Goal: Task Accomplishment & Management: Manage account settings

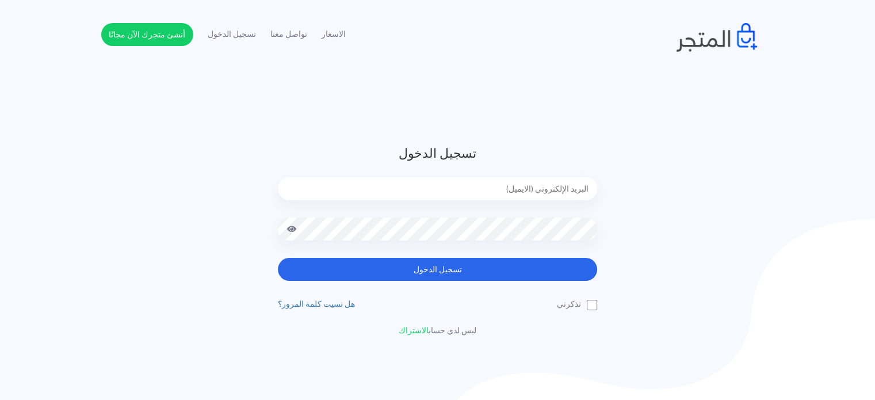
click at [526, 190] on input "email" at bounding box center [437, 188] width 319 height 23
type input "diaraest2024@gmail.com"
click at [504, 257] on div at bounding box center [437, 237] width 319 height 40
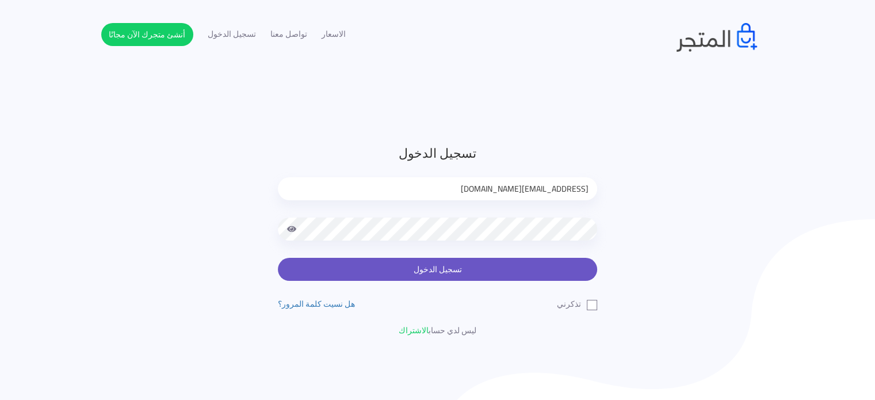
click at [506, 262] on button "تسجيل الدخول" at bounding box center [437, 269] width 319 height 23
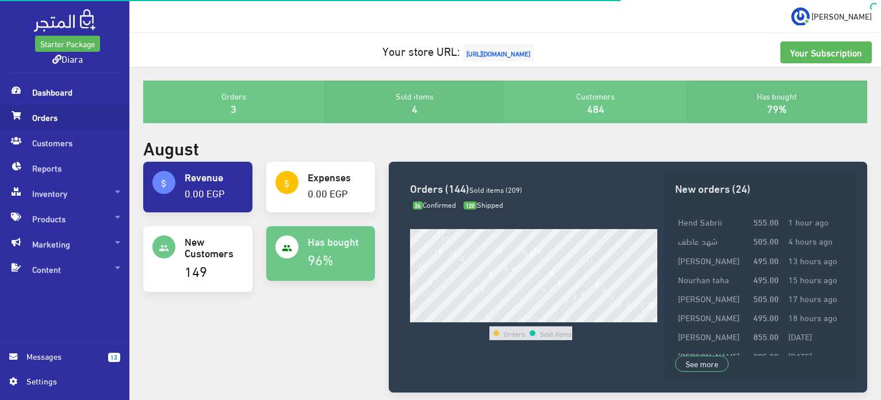
click at [58, 126] on span "Orders" at bounding box center [64, 117] width 111 height 25
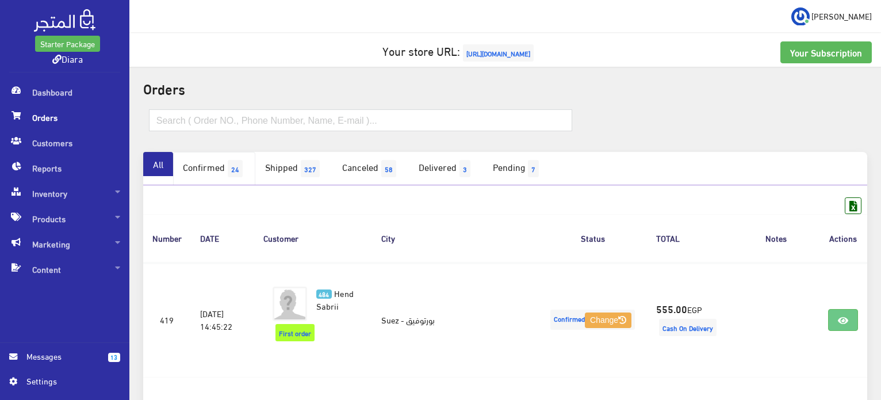
click at [243, 160] on span "24" at bounding box center [235, 168] width 15 height 17
click at [215, 175] on link "Confirmed 24" at bounding box center [214, 168] width 82 height 33
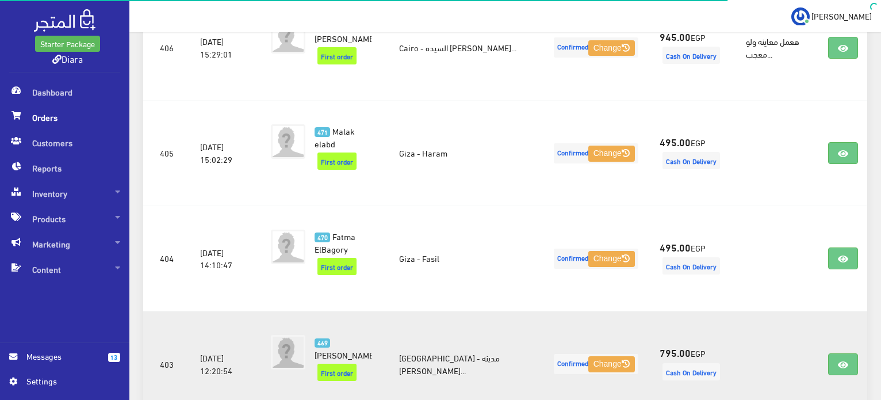
scroll to position [1610, 0]
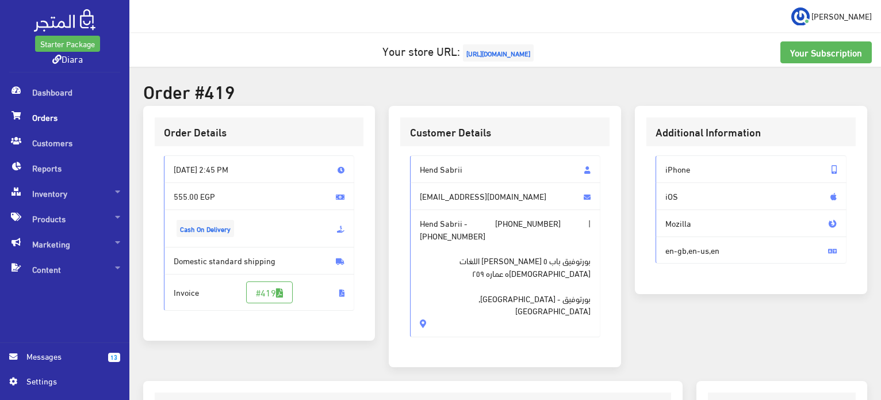
drag, startPoint x: 499, startPoint y: 296, endPoint x: 399, endPoint y: 159, distance: 169.6
click at [399, 159] on div "Customer Details Hend Sabrii hendsabriihessin@gmail.com Hend Sabrii - +20127039…" at bounding box center [505, 236] width 232 height 261
copy div "Hend Sabrii hendsabriihessin@gmail.com Hend Sabrii - +201270393278 | +201270393…"
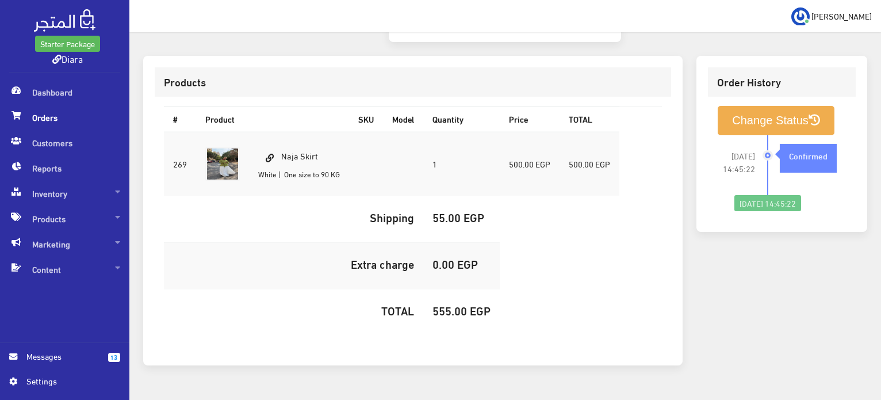
scroll to position [328, 0]
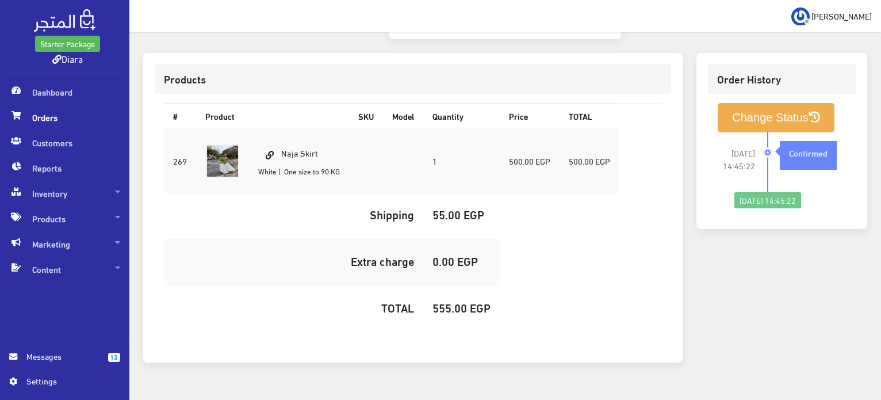
drag, startPoint x: 324, startPoint y: 124, endPoint x: 292, endPoint y: 135, distance: 34.2
click at [275, 151] on td "Naja Skirt White | One size to 90 KG" at bounding box center [299, 161] width 100 height 64
click at [323, 129] on td "Naja Skirt White | One size to 90 KG" at bounding box center [299, 161] width 100 height 64
click at [321, 129] on td "Naja Skirt White | One size to 90 KG" at bounding box center [299, 161] width 100 height 64
click at [320, 129] on td "Naja Skirt White | One size to 90 KG" at bounding box center [299, 161] width 100 height 64
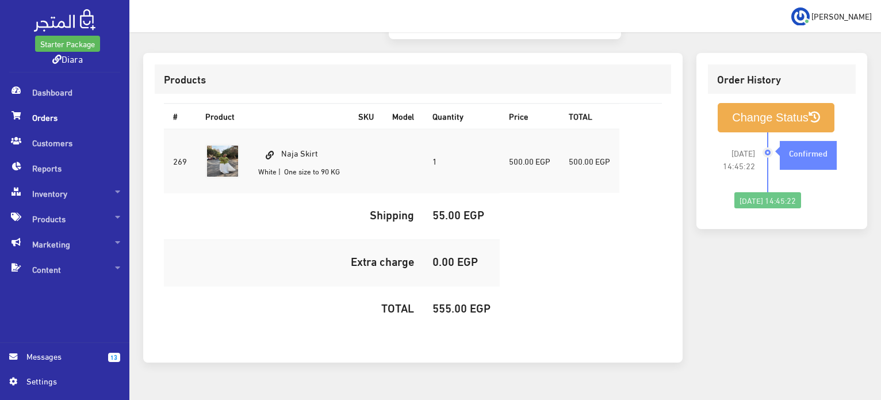
drag, startPoint x: 326, startPoint y: 130, endPoint x: 284, endPoint y: 133, distance: 41.5
click at [284, 133] on td "Naja Skirt White | One size to 90 KG" at bounding box center [299, 161] width 100 height 64
copy td "Naja Skirt"
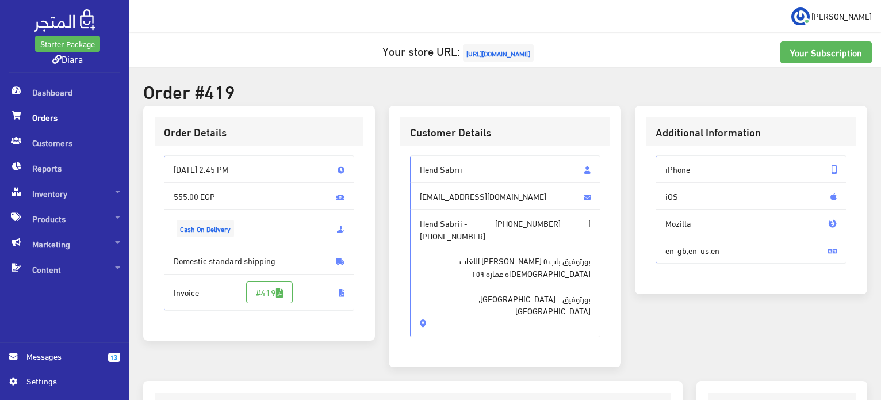
drag, startPoint x: 504, startPoint y: 308, endPoint x: 407, endPoint y: 171, distance: 167.9
click at [407, 171] on div "Hend Sabrii hendsabriihessin@gmail.com Hend Sabrii - +201270393278 | +201270393…" at bounding box center [504, 250] width 209 height 209
copy div "Hend Sabrii hendsabriihessin@gmail.com Hend Sabrii - +201270393278 | +201270393…"
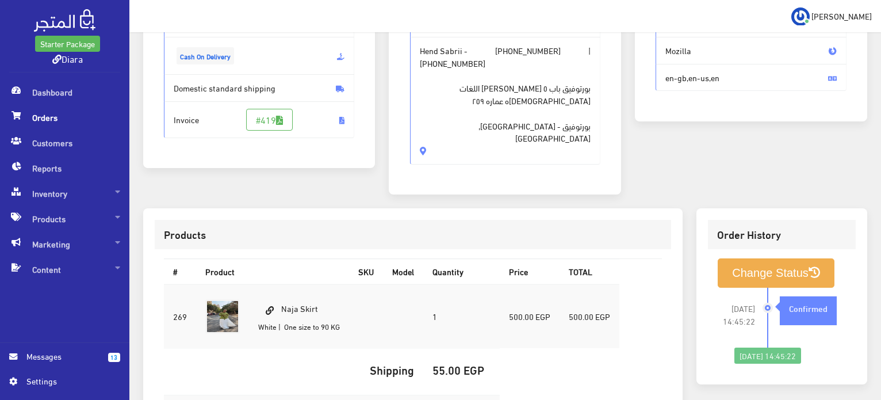
drag, startPoint x: 325, startPoint y: 285, endPoint x: 285, endPoint y: 287, distance: 39.7
click at [285, 287] on td "Naja Skirt White | One size to 90 KG" at bounding box center [299, 316] width 100 height 64
copy td "Naja Skirt"
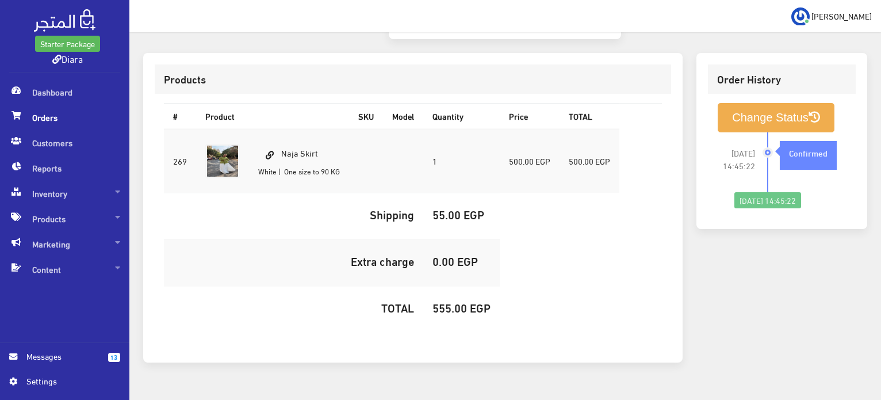
click at [451, 301] on h5 "555.00 EGP" at bounding box center [461, 307] width 58 height 13
copy h5 "555.00"
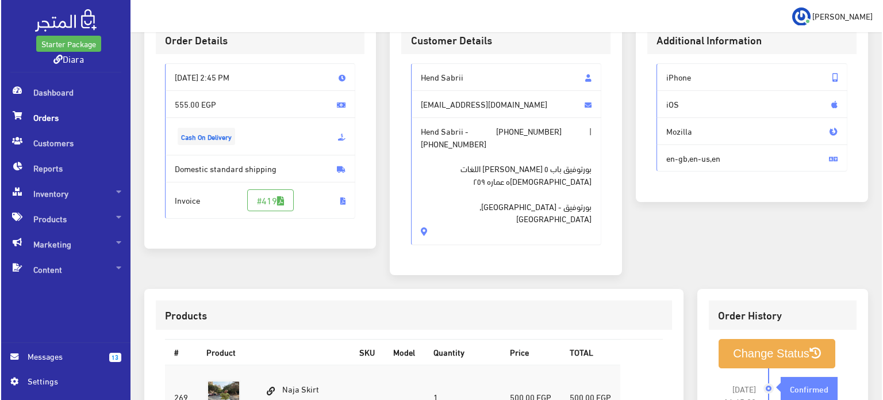
scroll to position [173, 0]
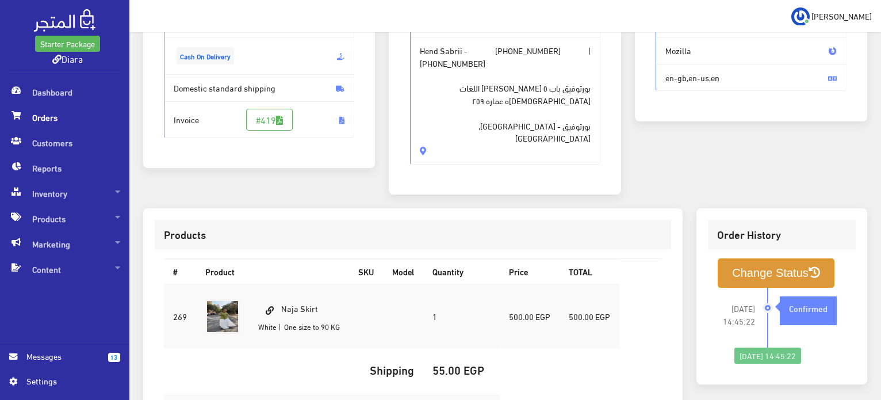
click at [775, 258] on button "Change Status" at bounding box center [776, 272] width 117 height 29
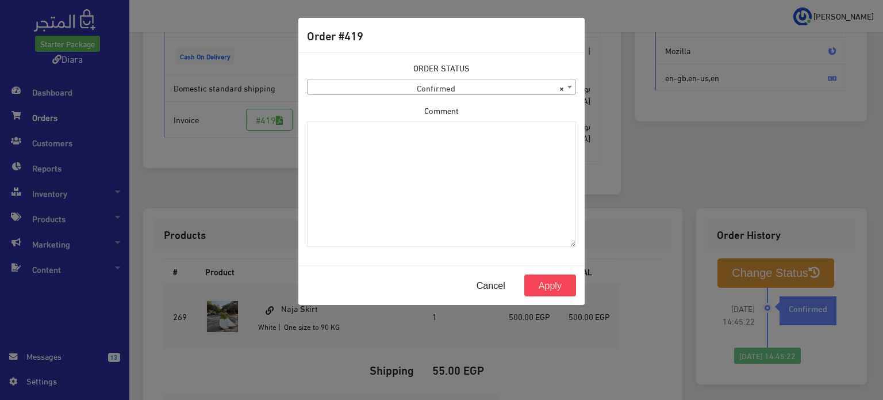
click at [343, 89] on span "× Confirmed" at bounding box center [442, 87] width 268 height 16
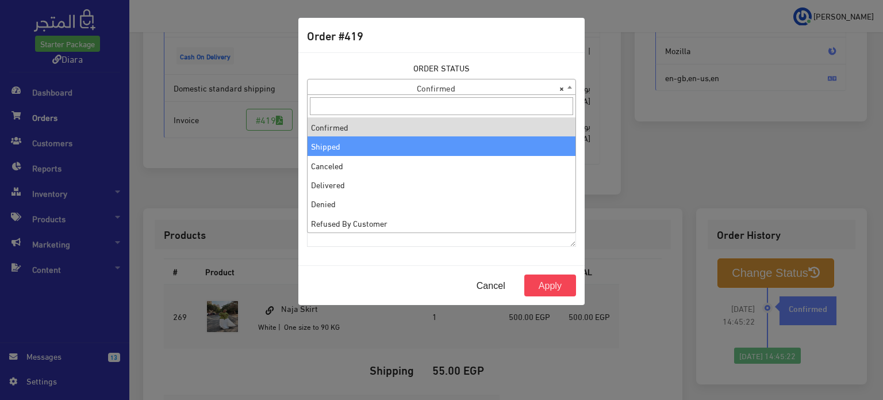
select select "2"
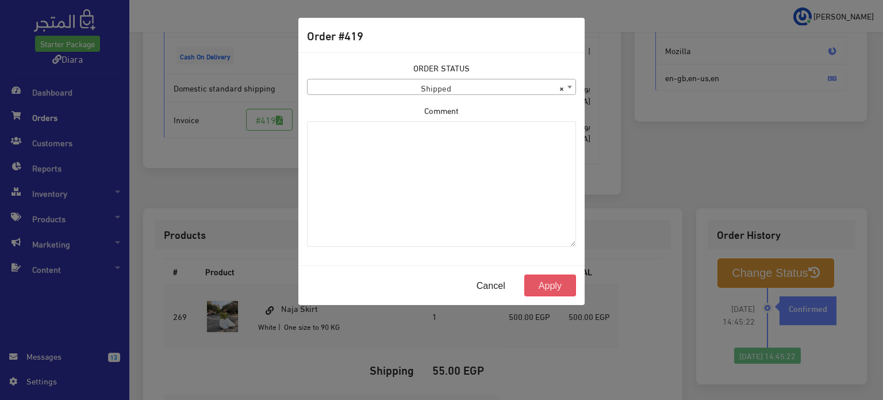
click at [546, 288] on button "Apply" at bounding box center [550, 285] width 52 height 22
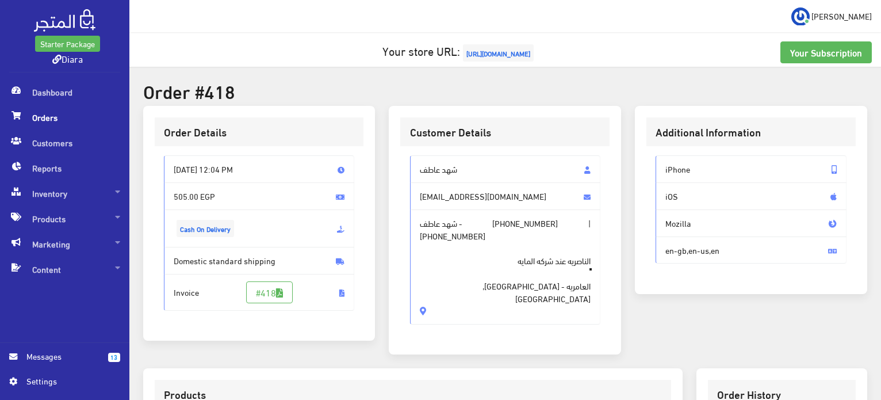
drag, startPoint x: 535, startPoint y: 272, endPoint x: 404, endPoint y: 151, distance: 178.3
click at [404, 151] on div "شهد عاطف [EMAIL_ADDRESS][DOMAIN_NAME] شهد عاطف - [PHONE_NUMBER] | [PHONE_NUMBER…" at bounding box center [504, 244] width 209 height 197
drag, startPoint x: 432, startPoint y: 242, endPoint x: 432, endPoint y: 250, distance: 8.1
click at [432, 243] on span "الناصريه عند شركه المايه ًً العامريه - [GEOGRAPHIC_DATA], [GEOGRAPHIC_DATA]" at bounding box center [505, 273] width 171 height 63
click at [420, 274] on span "الناصريه عند شركه المايه ًً العامريه - Alexandria City, Egypt" at bounding box center [505, 273] width 171 height 63
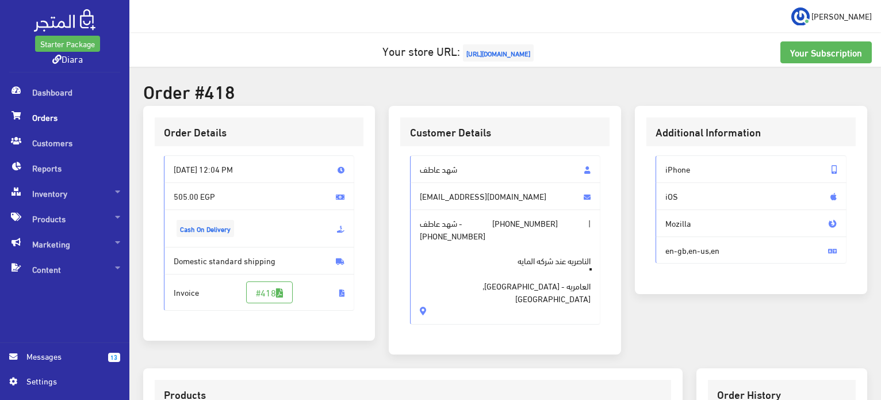
drag, startPoint x: 419, startPoint y: 274, endPoint x: 449, endPoint y: 160, distance: 117.7
click at [449, 160] on div "شهد عاطف satef3501@gmail.com شهد عاطف - +201210360814 | +201282715224 الناصريه …" at bounding box center [505, 239] width 191 height 169
copy div "شهد عاطف satef3501@gmail.com شهد عاطف - +201210360814 | +201282715224 الناصريه …"
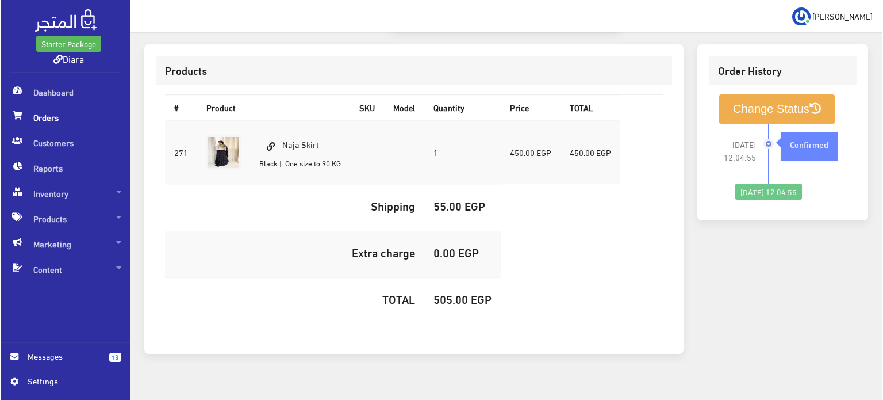
scroll to position [326, 0]
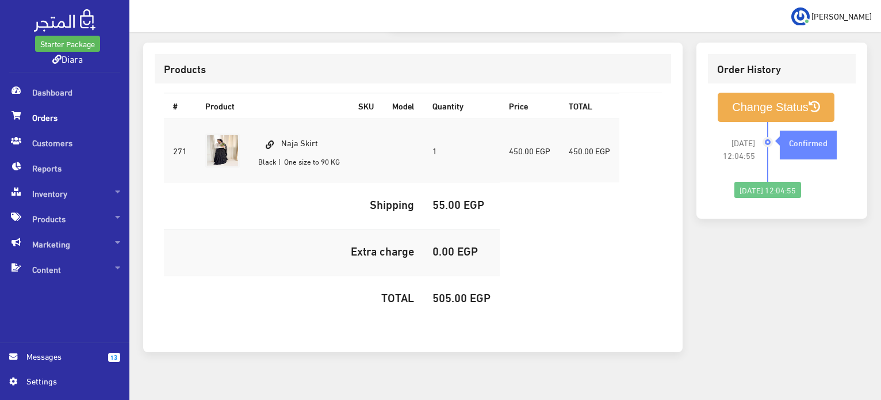
drag, startPoint x: 327, startPoint y: 129, endPoint x: 284, endPoint y: 132, distance: 43.3
click at [284, 132] on td "Naja Skirt Black | One size to 90 KG" at bounding box center [299, 150] width 100 height 64
copy td "Naja Skirt"
click at [460, 290] on h5 "505.00 EGP" at bounding box center [461, 296] width 58 height 13
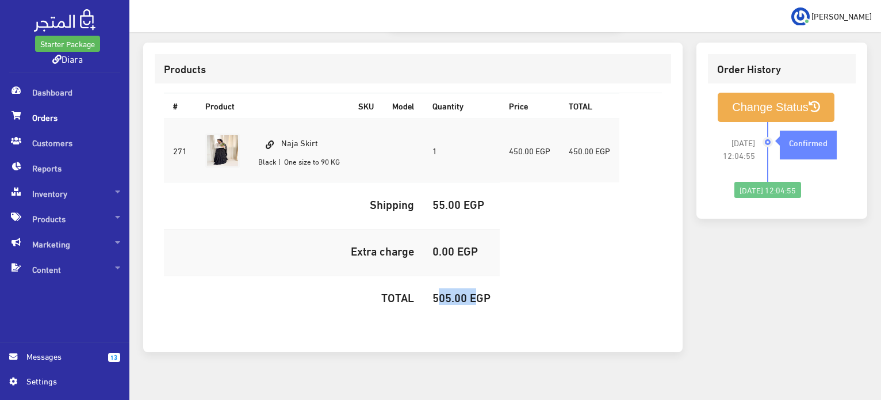
copy h5 "505.00"
click at [767, 94] on button "Change Status" at bounding box center [776, 107] width 117 height 29
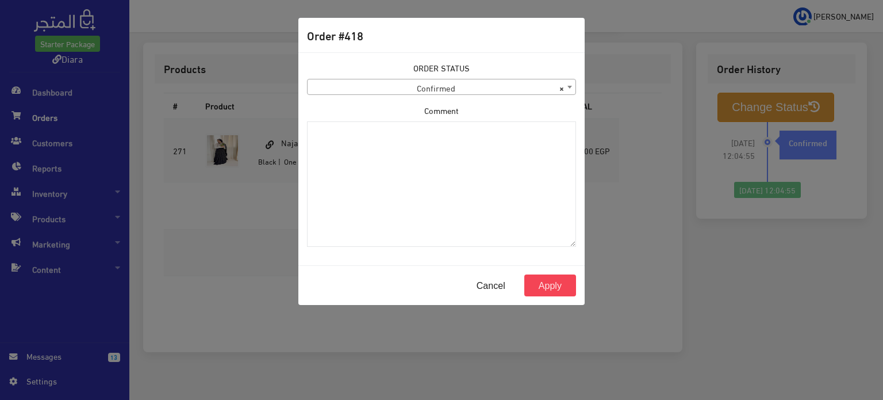
click at [424, 89] on span "× Confirmed" at bounding box center [442, 87] width 268 height 16
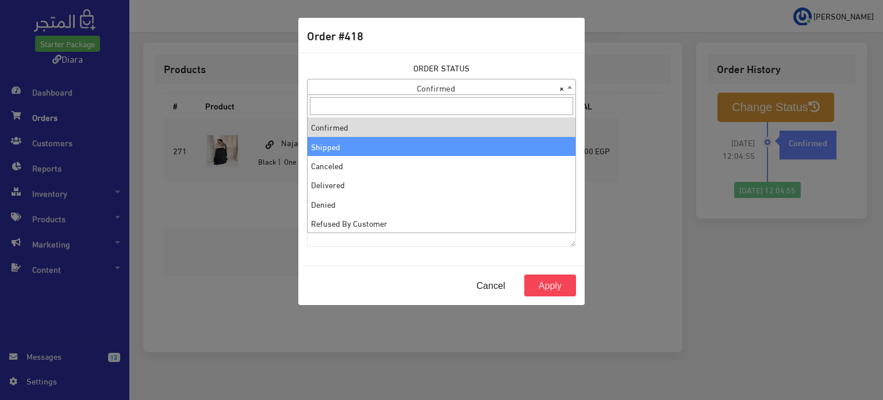
select select "2"
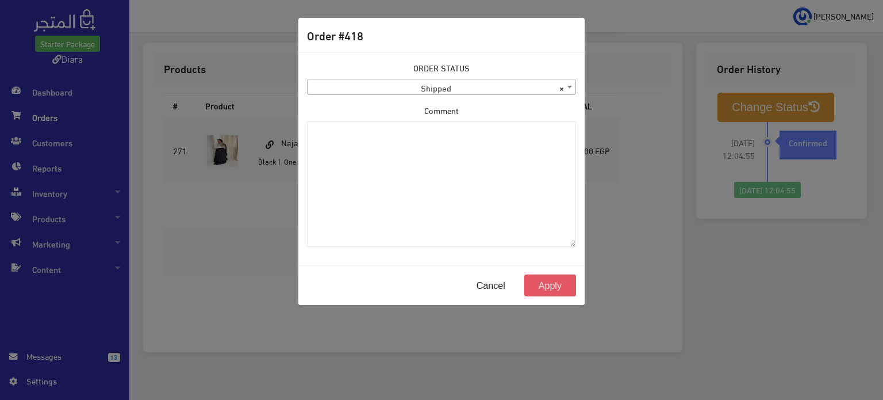
click at [545, 281] on button "Apply" at bounding box center [550, 285] width 52 height 22
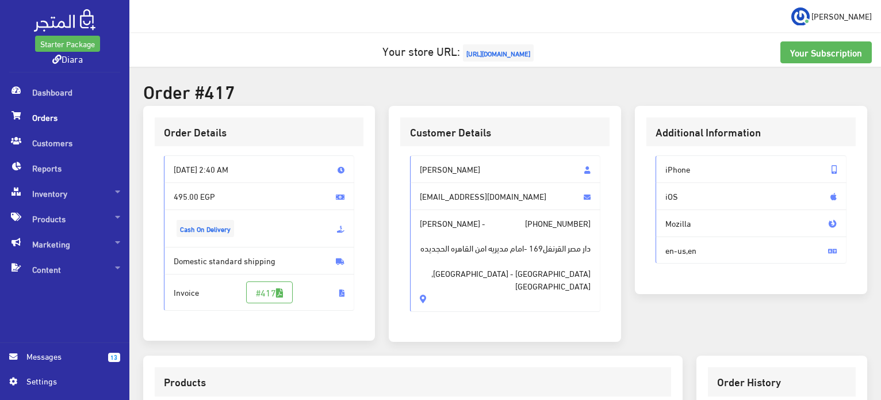
drag, startPoint x: 492, startPoint y: 275, endPoint x: 414, endPoint y: 156, distance: 142.8
click at [414, 156] on div "[PERSON_NAME] [EMAIL_ADDRESS][DOMAIN_NAME] [PERSON_NAME] - [PHONE_NUMBER] دار م…" at bounding box center [505, 233] width 191 height 156
copy div "[PERSON_NAME] [EMAIL_ADDRESS][DOMAIN_NAME] [PERSON_NAME] - [PHONE_NUMBER] دار م…"
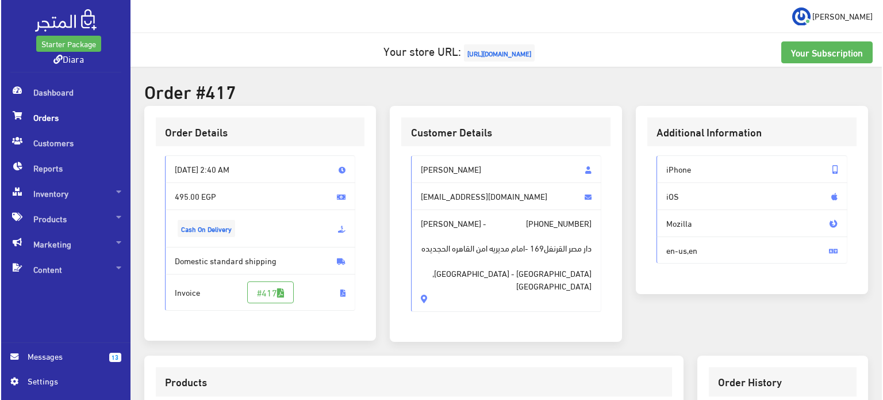
scroll to position [288, 0]
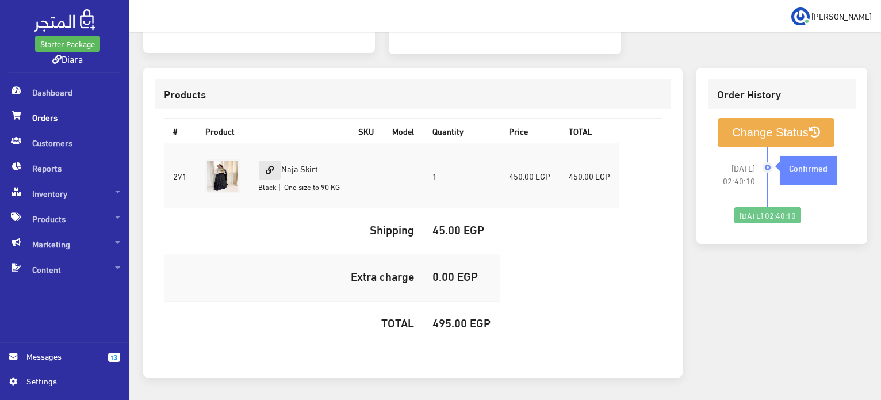
drag, startPoint x: 329, startPoint y: 160, endPoint x: 259, endPoint y: 159, distance: 69.6
click at [259, 159] on td "Naja Skirt Black | One size to 90 KG" at bounding box center [299, 176] width 100 height 64
copy td "Naja Skirt"
click at [445, 316] on h5 "495.00 EGP" at bounding box center [461, 322] width 58 height 13
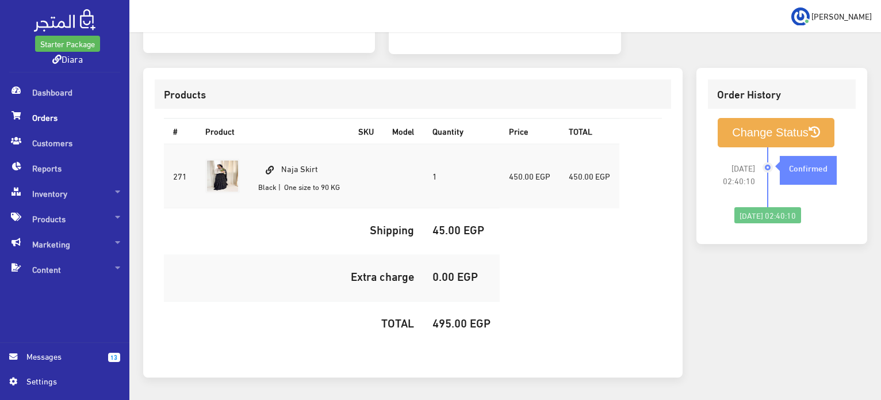
click at [444, 319] on h5 "495.00 EGP" at bounding box center [461, 322] width 58 height 13
click at [444, 317] on h5 "495.00 EGP" at bounding box center [461, 322] width 58 height 13
click at [443, 325] on h5 "495.00 EGP" at bounding box center [461, 322] width 58 height 13
click at [442, 324] on h5 "495.00 EGP" at bounding box center [461, 322] width 58 height 13
copy h5 "495.00"
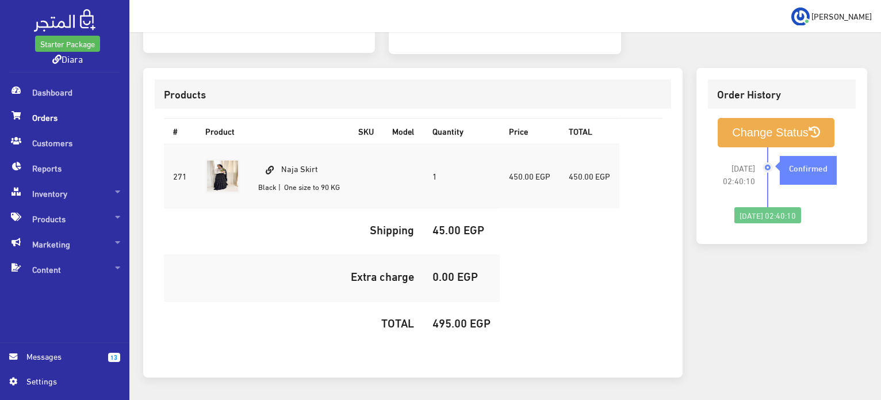
click at [793, 147] on div "[DATE] 02:40:10 Confirmed" at bounding box center [806, 177] width 79 height 60
click at [795, 135] on button "Change Status" at bounding box center [776, 132] width 117 height 29
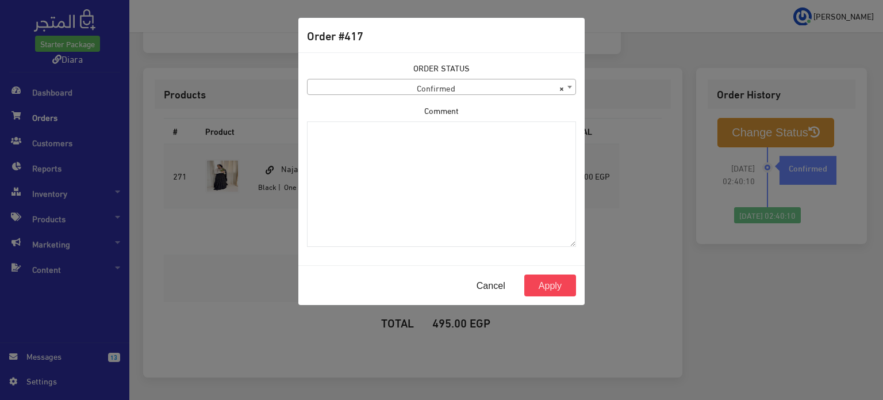
click at [444, 94] on body "Starter Package Diara Dashboard Orders 13" at bounding box center [441, 76] width 883 height 729
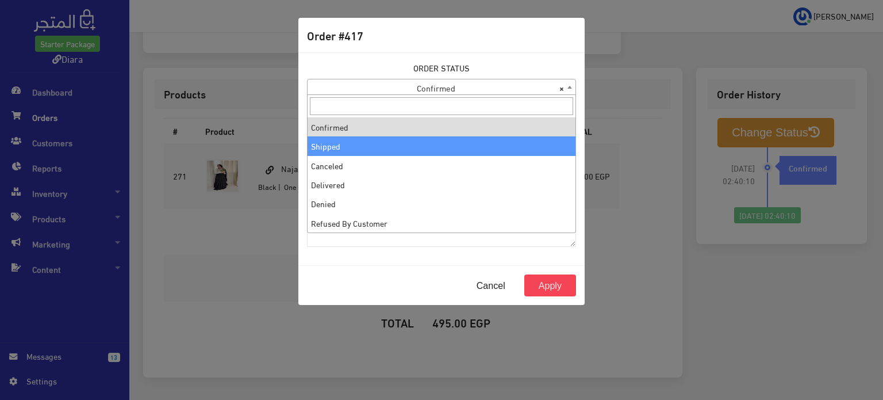
select select "2"
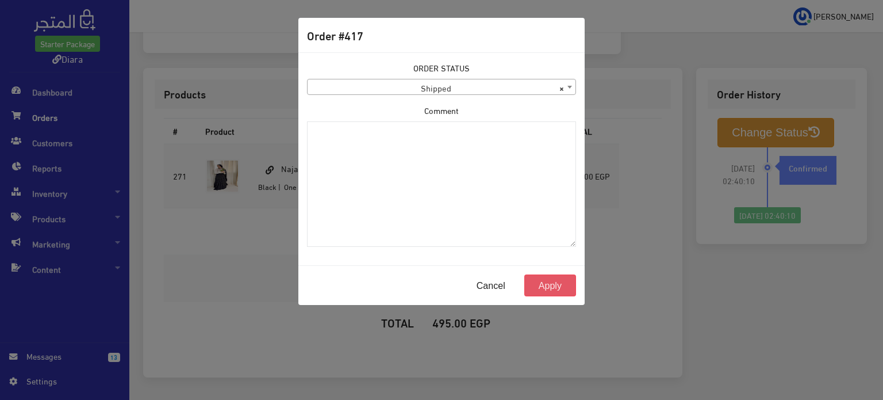
drag, startPoint x: 538, startPoint y: 282, endPoint x: 554, endPoint y: 273, distance: 18.8
click at [537, 281] on button "Apply" at bounding box center [550, 285] width 52 height 22
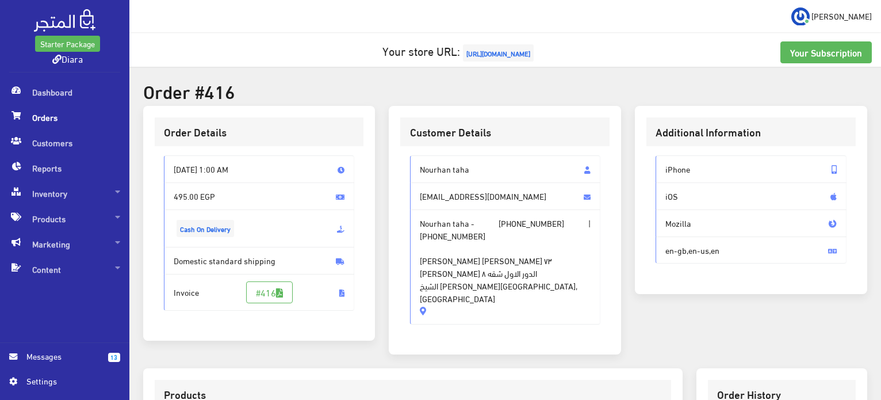
drag, startPoint x: 478, startPoint y: 277, endPoint x: 402, endPoint y: 164, distance: 136.2
click at [402, 164] on div "Nourhan taha nourhan.taha25@gmail.com Nourhan taha - +201028867139 | +201028867…" at bounding box center [504, 244] width 209 height 197
copy div "Nourhan taha nourhan.taha25@gmail.com Nourhan taha - +201028867139 | +201028867…"
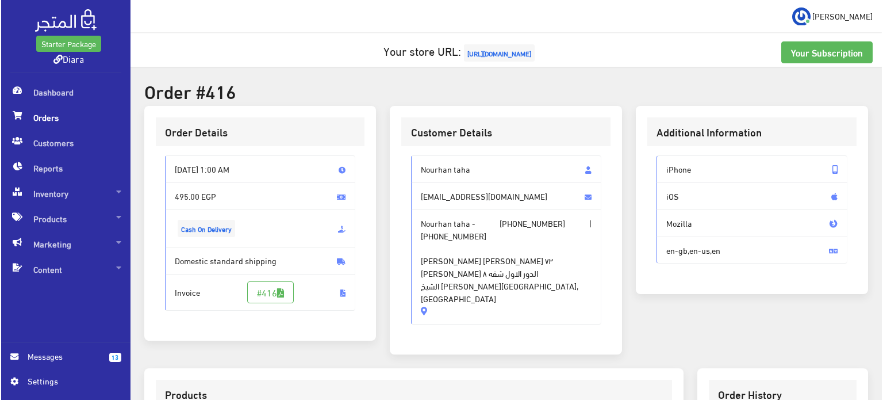
scroll to position [326, 0]
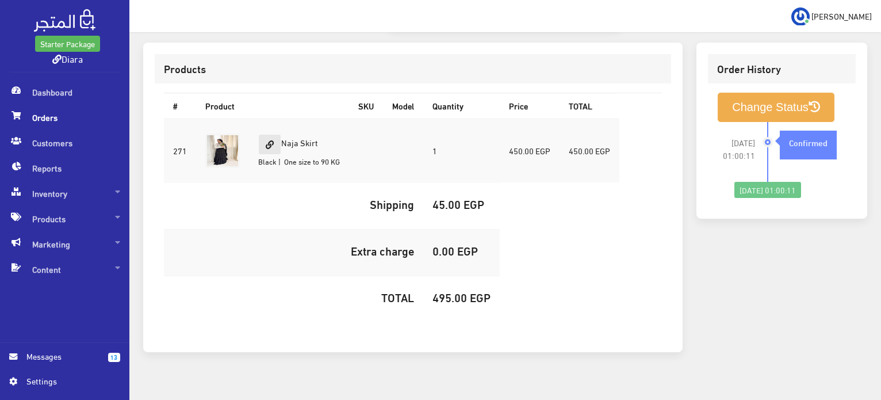
drag, startPoint x: 333, startPoint y: 126, endPoint x: 276, endPoint y: 126, distance: 56.9
click at [276, 126] on td "Naja Skirt Black | One size to 90 KG" at bounding box center [299, 150] width 100 height 64
copy td "Naja Skirt"
click at [446, 290] on h5 "495.00 EGP" at bounding box center [461, 296] width 58 height 13
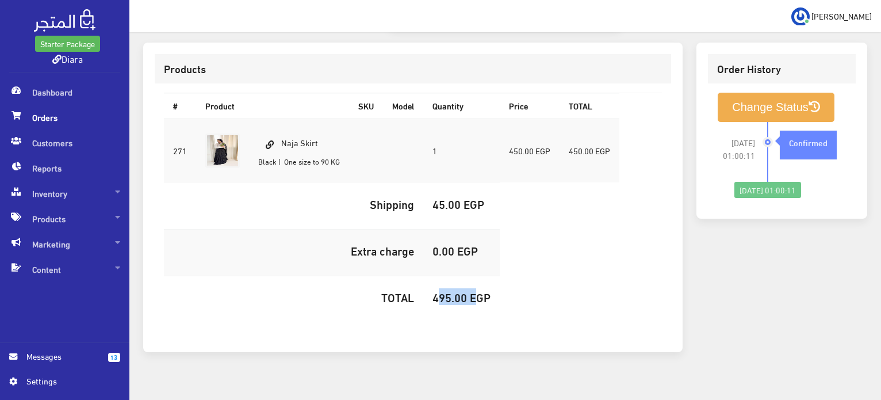
copy h5 "495.00"
click at [740, 93] on button "Change Status" at bounding box center [776, 107] width 117 height 29
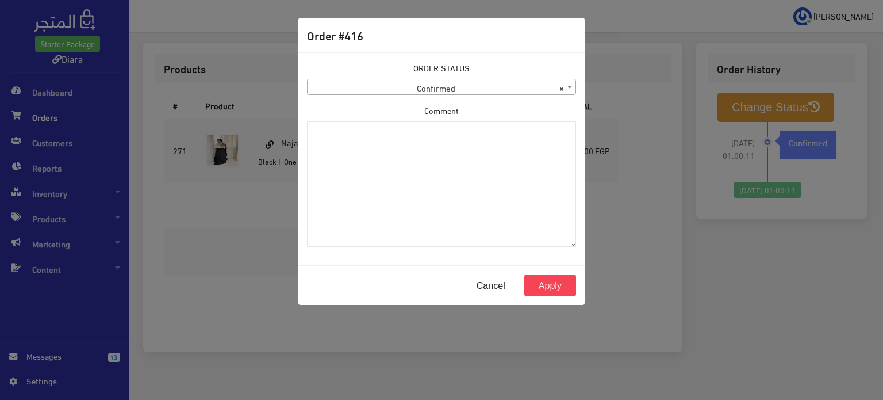
click at [423, 95] on body "Starter Package Diara Dashboard Orders 13" at bounding box center [441, 45] width 883 height 742
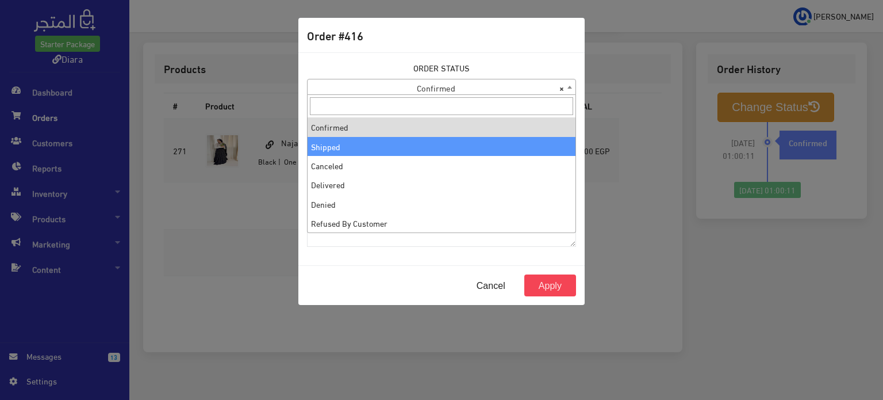
select select "2"
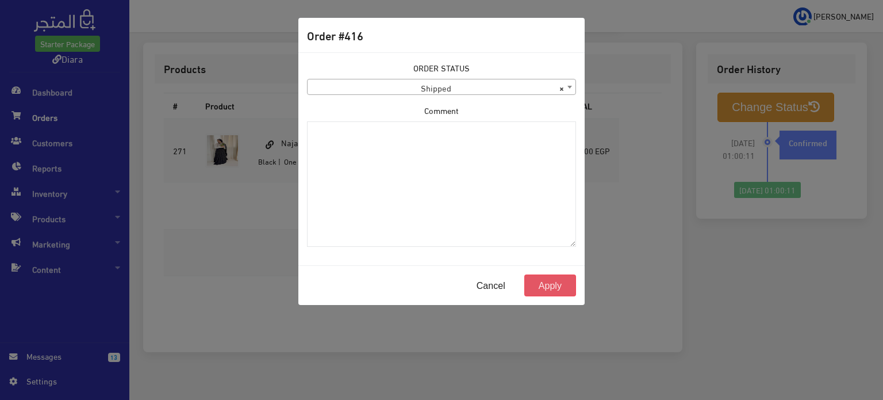
click at [545, 278] on button "Apply" at bounding box center [550, 285] width 52 height 22
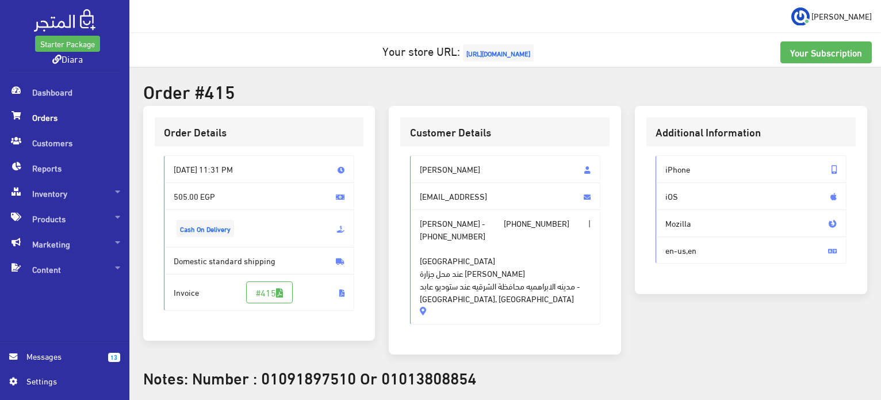
drag, startPoint x: 501, startPoint y: 300, endPoint x: 396, endPoint y: 139, distance: 192.2
click at [396, 139] on div "Customer Details Salma Osama [EMAIL_ADDRESS] [PERSON_NAME] - [PHONE_NUMBER] | […" at bounding box center [505, 230] width 232 height 249
drag, startPoint x: 520, startPoint y: 289, endPoint x: 414, endPoint y: 146, distance: 178.3
click at [414, 146] on div "Customer Details Salma Osama Salmaelhussieny2002@icloud Salma Osama - +20109189…" at bounding box center [505, 230] width 232 height 249
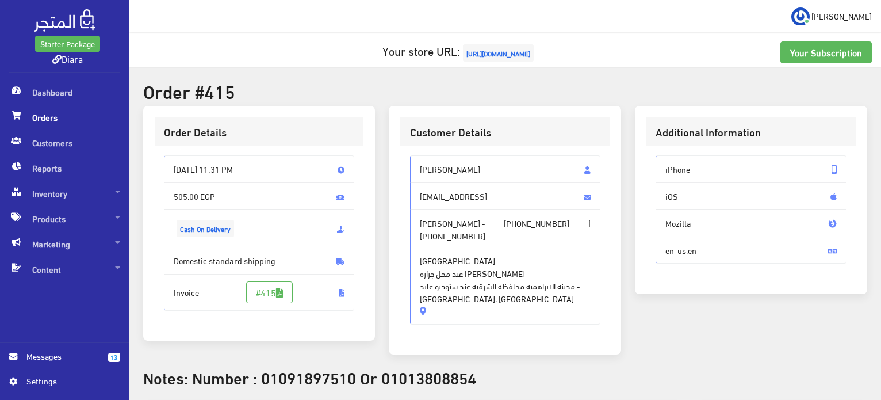
click at [495, 303] on span "شارع الشوادر عند محل جزارة الحاج أسامة مدينه الابراهميه محافظة الشرقيه عند ستود…" at bounding box center [505, 273] width 171 height 63
click at [518, 313] on span "Salma Osama - +201091897510 | +201013808854 شارع الشوادر عند محل جزارة الحاج أس…" at bounding box center [505, 266] width 191 height 115
click at [524, 306] on span "Salma Osama - +201091897510 | +201013808854 شارع الشوادر عند محل جزارة الحاج أس…" at bounding box center [505, 266] width 191 height 115
drag, startPoint x: 526, startPoint y: 301, endPoint x: 419, endPoint y: 170, distance: 168.8
click at [419, 170] on div "Salma Osama Salmaelhussieny2002@icloud Salma Osama - +201091897510 | +201013808…" at bounding box center [505, 239] width 191 height 169
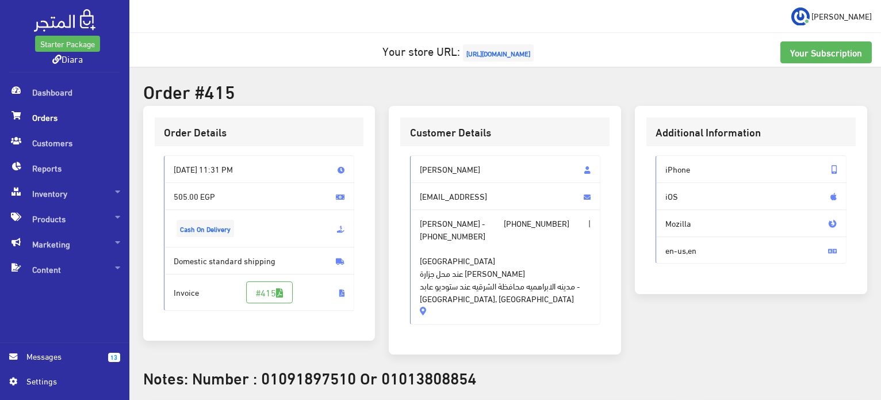
copy div "Salma Osama Salmaelhussieny2002@icloud Salma Osama - +201091897510 | +201013808…"
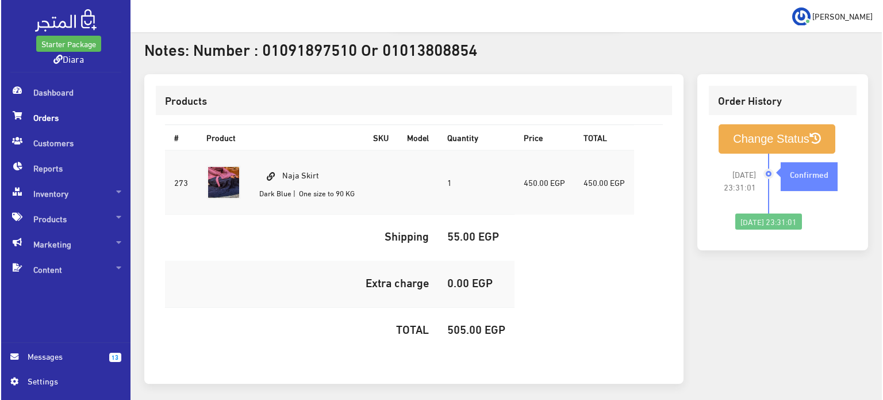
scroll to position [375, 0]
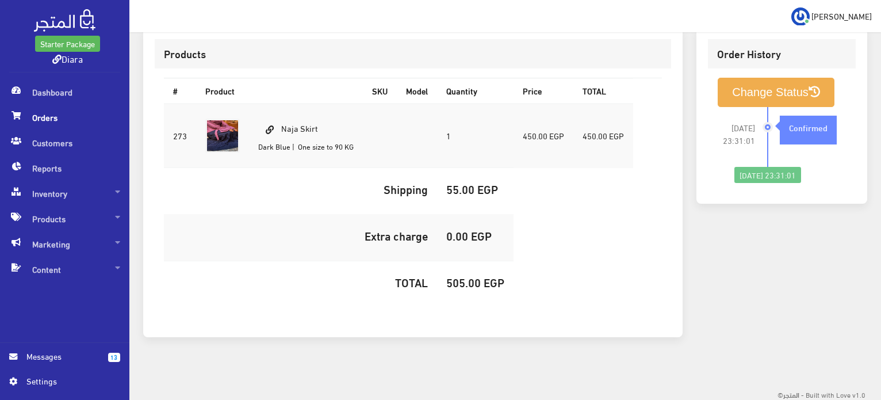
drag, startPoint x: 304, startPoint y: 131, endPoint x: 284, endPoint y: 133, distance: 20.3
click at [284, 133] on td "Naja Skirt Dark Blue | One size to 90 KG" at bounding box center [306, 136] width 114 height 64
copy td "Naja Skirt"
click at [460, 291] on td "505.00 EGP" at bounding box center [475, 284] width 76 height 47
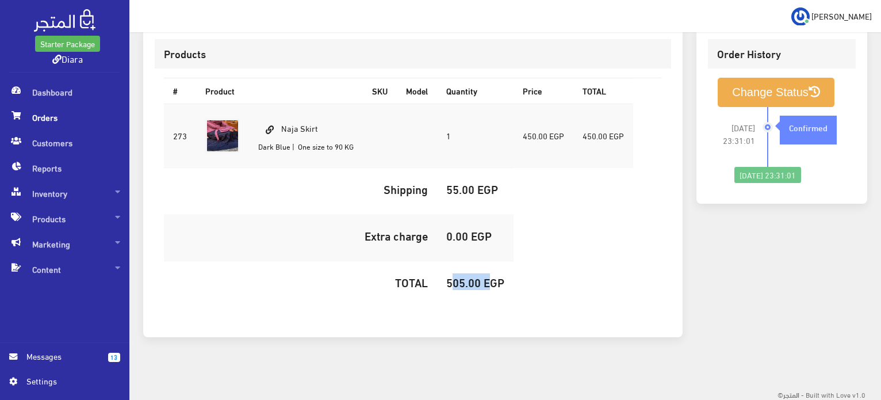
copy h5 "505.00"
click at [787, 82] on button "Change Status" at bounding box center [776, 92] width 117 height 29
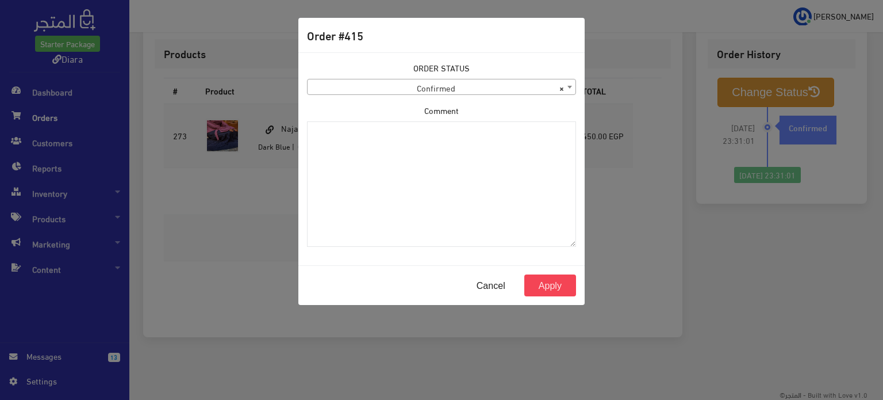
click at [432, 95] on body "Starter Package Diara Dashboard Orders 13" at bounding box center [441, 13] width 883 height 776
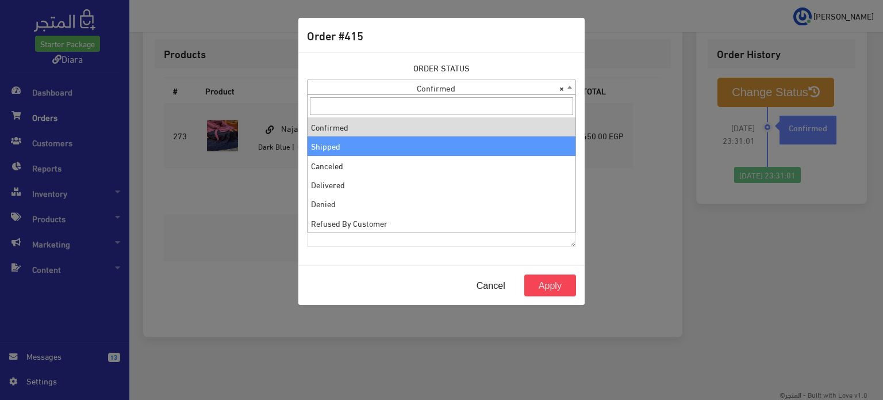
select select "2"
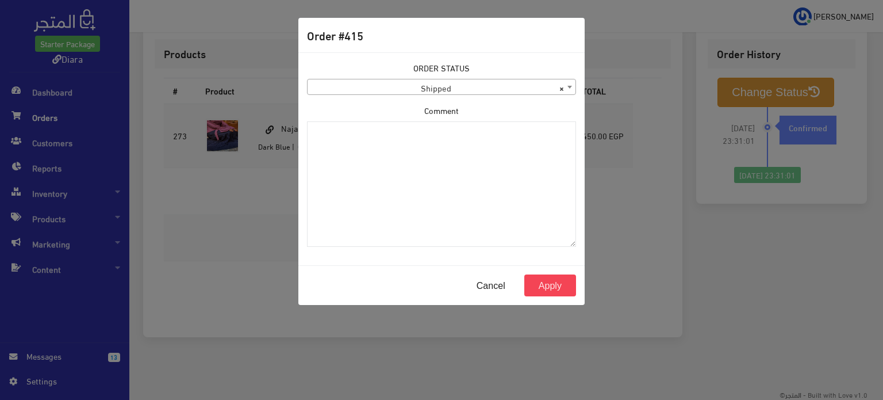
click at [552, 271] on div "Cancel Apply" at bounding box center [441, 285] width 286 height 40
click at [550, 280] on button "Apply" at bounding box center [550, 285] width 52 height 22
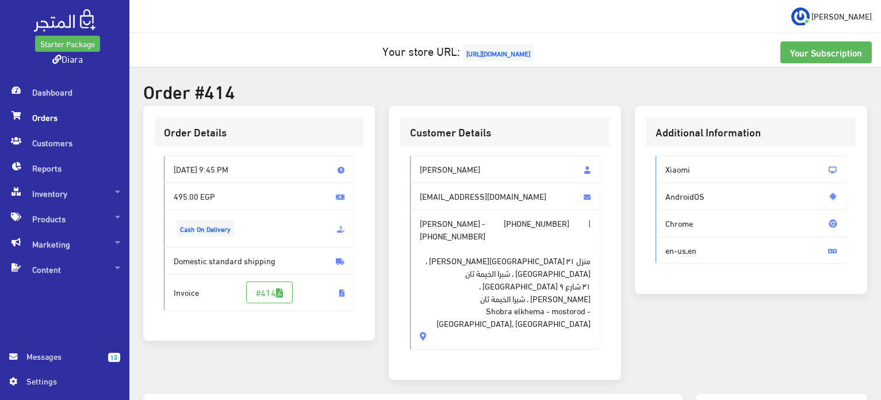
drag, startPoint x: 426, startPoint y: 277, endPoint x: 416, endPoint y: 159, distance: 118.3
click at [416, 159] on div "[PERSON_NAME] [EMAIL_ADDRESS][DOMAIN_NAME] Fatma Allam - [PHONE_NUMBER] | [PHON…" at bounding box center [505, 252] width 191 height 194
copy div "Fatma Allam [EMAIL_ADDRESS][DOMAIN_NAME] [PERSON_NAME] - [PHONE_NUMBER] | [PHON…"
click at [432, 278] on span "منزل ٣١ [GEOGRAPHIC_DATA][PERSON_NAME] ، [GEOGRAPHIC_DATA] ، شبرا الخيمة ثان [G…" at bounding box center [505, 285] width 171 height 87
drag, startPoint x: 422, startPoint y: 284, endPoint x: 396, endPoint y: 165, distance: 121.3
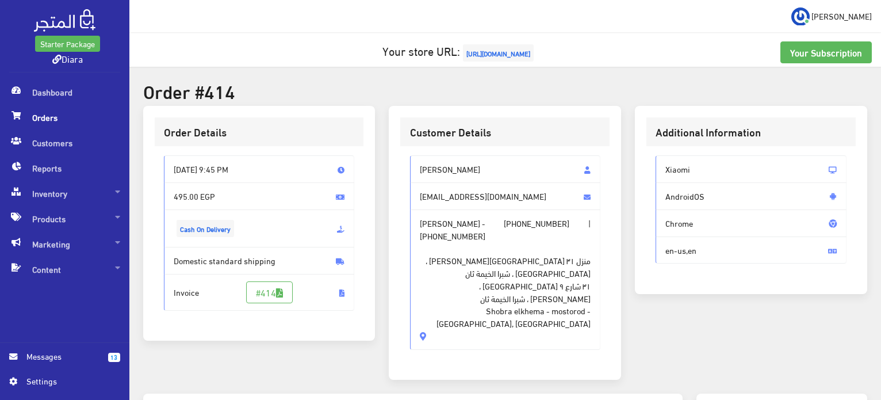
click at [396, 165] on div "Customer Details Fatma Allam [EMAIL_ADDRESS][DOMAIN_NAME] Fatma Allam - [PHONE_…" at bounding box center [505, 243] width 232 height 274
copy div "Fatma Allam fatmamohamedabdallah260@gmail.com Fatma Allam - +201208530439 | +20…"
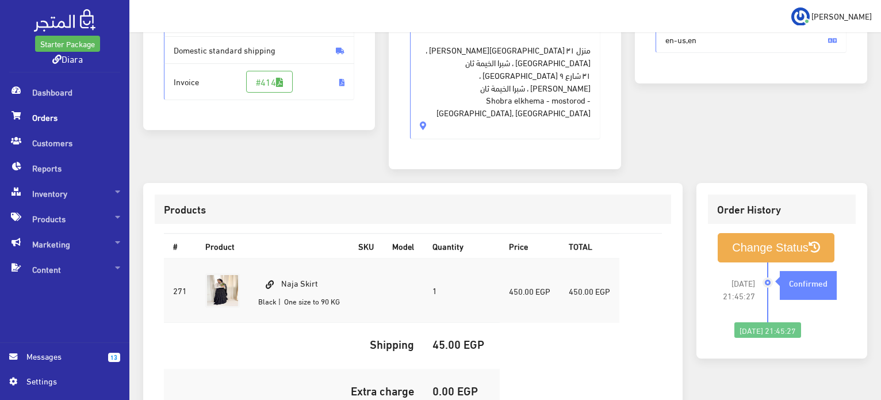
drag, startPoint x: 326, startPoint y: 239, endPoint x: 285, endPoint y: 245, distance: 40.8
click at [285, 258] on td "Naja Skirt Black | One size to 90 KG" at bounding box center [299, 290] width 100 height 64
copy td "Naja Skirt"
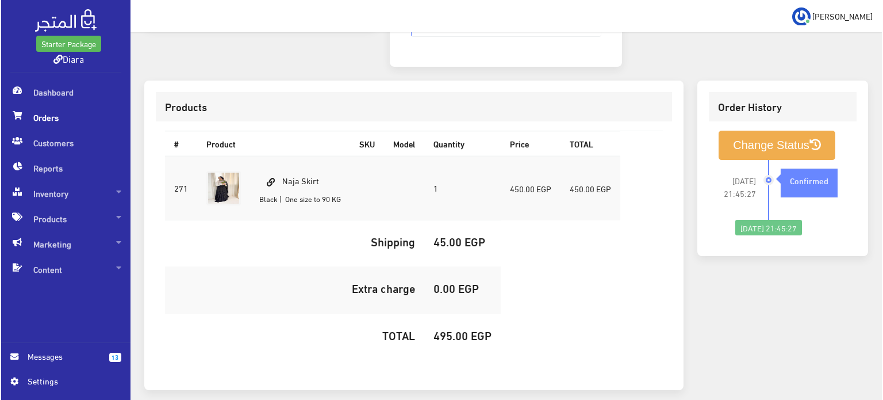
scroll to position [326, 0]
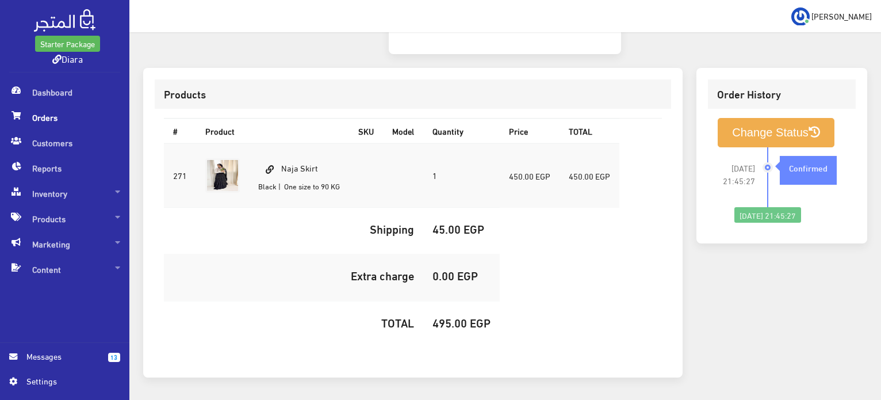
click at [438, 316] on h5 "495.00 EGP" at bounding box center [461, 322] width 58 height 13
click at [437, 316] on h5 "495.00 EGP" at bounding box center [461, 322] width 58 height 13
click at [438, 316] on h5 "495.00 EGP" at bounding box center [461, 322] width 58 height 13
click at [437, 316] on h5 "495.00 EGP" at bounding box center [461, 322] width 58 height 13
copy h5 "495.00"
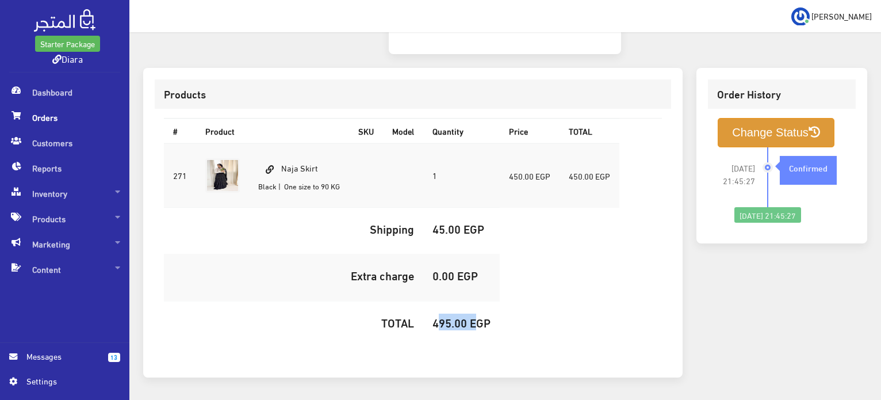
click at [785, 118] on button "Change Status" at bounding box center [776, 132] width 117 height 29
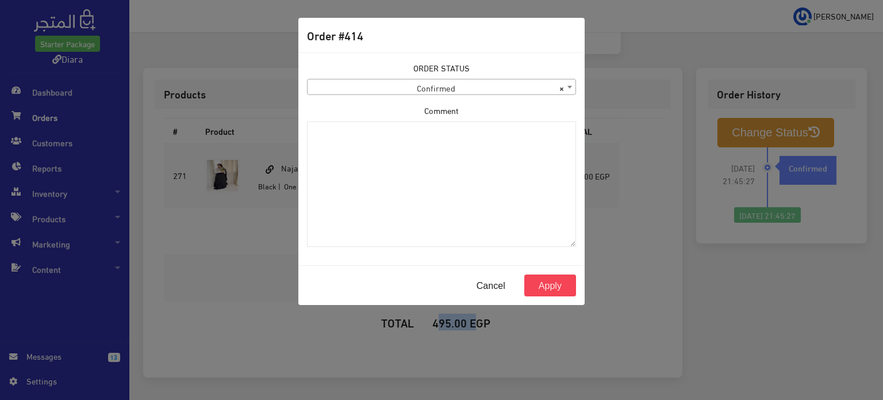
click at [455, 88] on span "× Confirmed" at bounding box center [442, 87] width 268 height 16
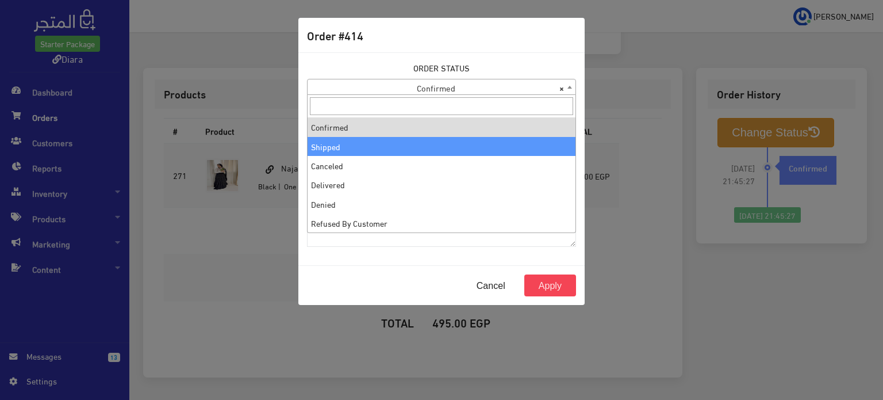
select select "2"
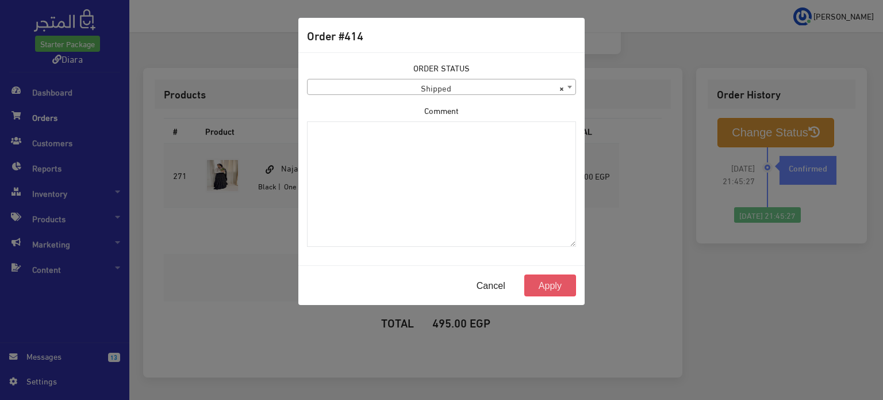
click at [556, 280] on button "Apply" at bounding box center [550, 285] width 52 height 22
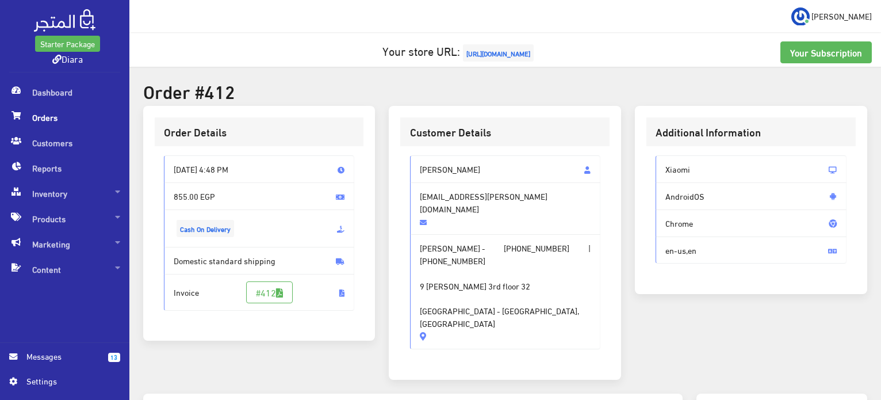
drag, startPoint x: 463, startPoint y: 284, endPoint x: 405, endPoint y: 169, distance: 128.3
click at [405, 169] on div "[PERSON_NAME] Gamal [EMAIL_ADDRESS][PERSON_NAME][DOMAIN_NAME] [PERSON_NAME] - […" at bounding box center [504, 256] width 209 height 221
drag, startPoint x: 511, startPoint y: 272, endPoint x: 595, endPoint y: 292, distance: 86.2
click at [511, 273] on span "9 [PERSON_NAME] 3rd floor 32 [GEOGRAPHIC_DATA] - [GEOGRAPHIC_DATA], [GEOGRAPHIC…" at bounding box center [505, 298] width 171 height 63
drag, startPoint x: 589, startPoint y: 275, endPoint x: 408, endPoint y: 162, distance: 213.7
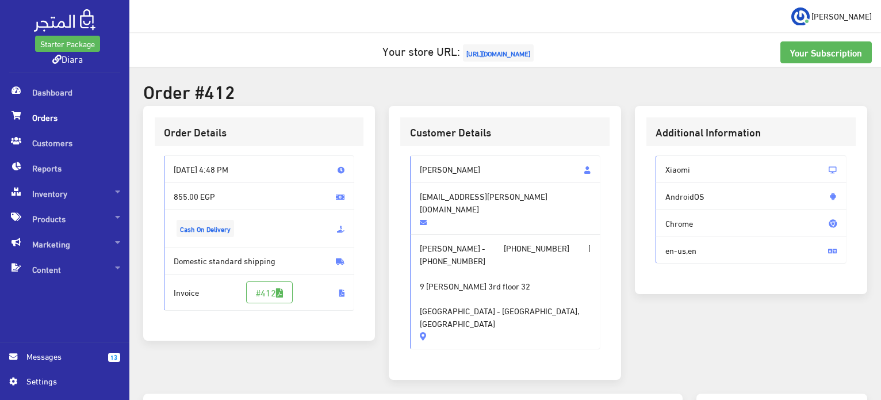
click at [409, 162] on div "Tasneem Gamal tasneem.g.dawoud@gmail.com Tasneem Gamal - +201220740418 | +20128…" at bounding box center [504, 256] width 209 height 221
copy div "Tasneem Gamal tasneem.g.dawoud@gmail.com Tasneem Gamal - +201220740418 | +20128…"
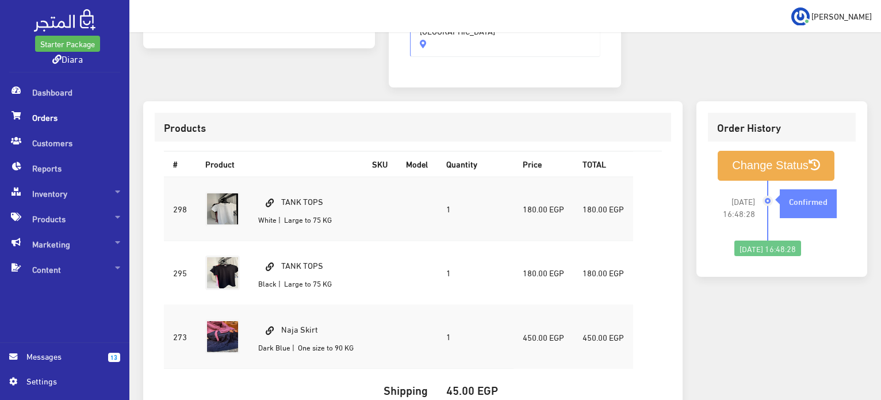
scroll to position [281, 0]
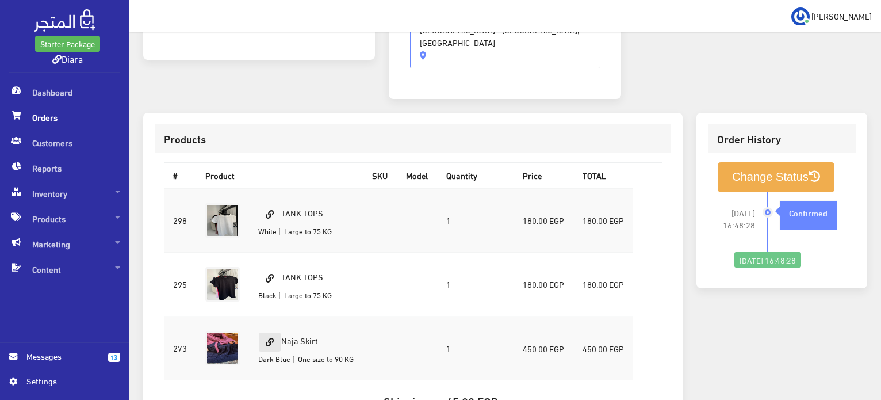
drag, startPoint x: 327, startPoint y: 298, endPoint x: 278, endPoint y: 299, distance: 48.9
click at [278, 316] on td "Naja Skirt Dark Blue | One size to 90 KG" at bounding box center [306, 348] width 114 height 64
copy td "Naja Skirt"
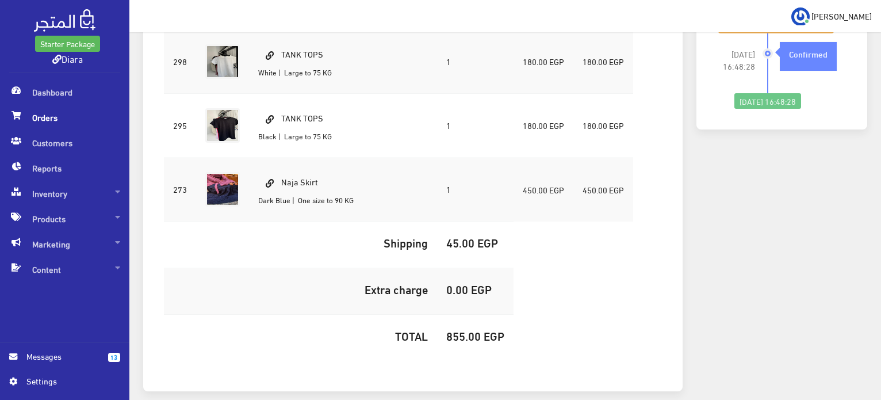
scroll to position [453, 0]
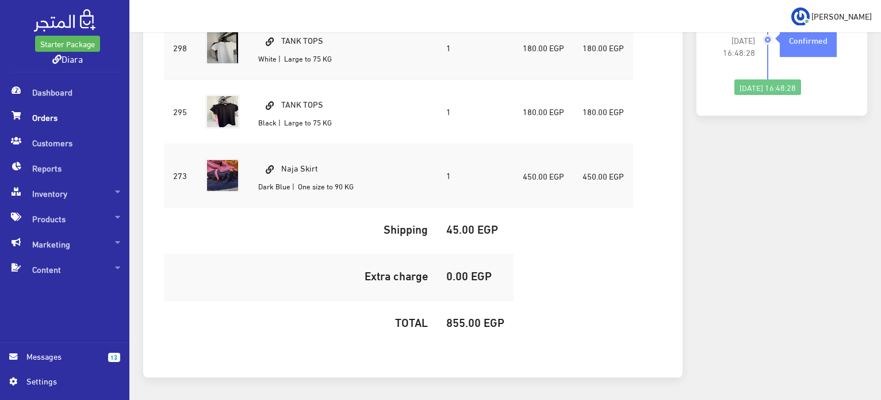
click at [467, 315] on h5 "855.00 EGP" at bounding box center [475, 321] width 58 height 13
copy h5 "855.00"
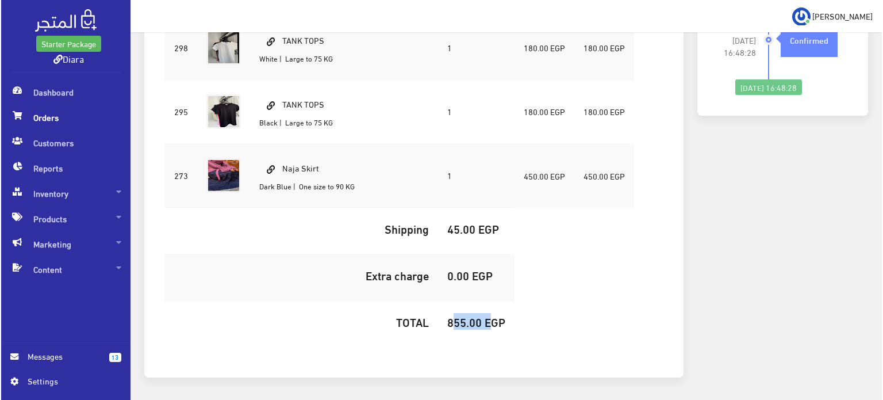
scroll to position [281, 0]
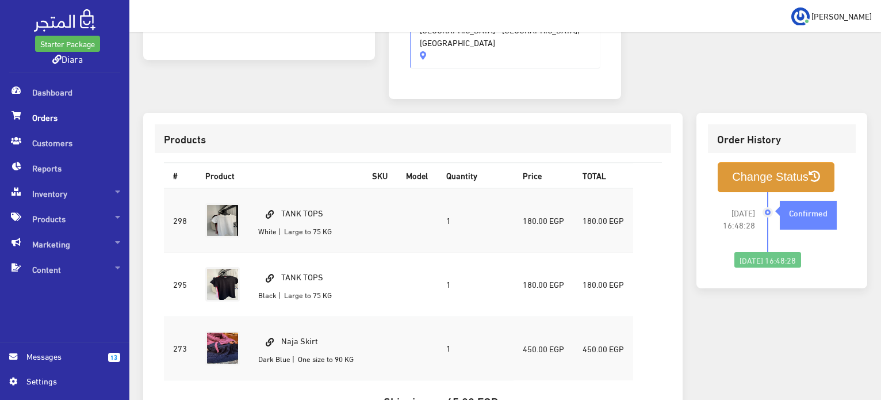
click at [759, 162] on button "Change Status" at bounding box center [776, 176] width 117 height 29
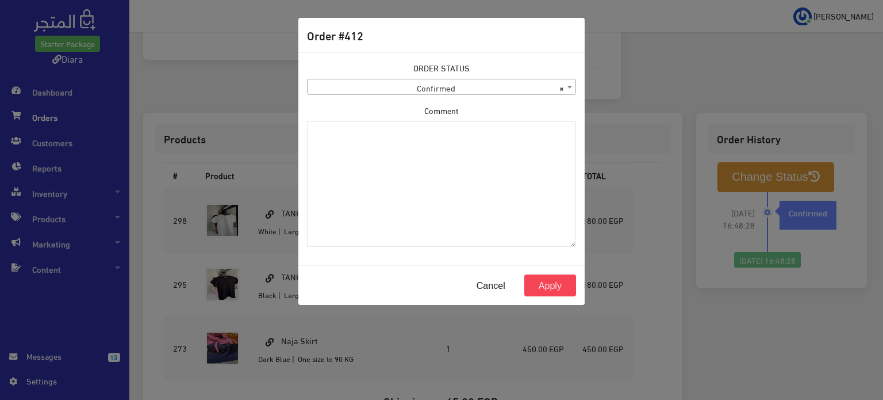
click at [427, 96] on div "ORDER STATUS Confirmed Shipped Canceled Delivered Denied Refused By Customer Pe…" at bounding box center [441, 159] width 283 height 194
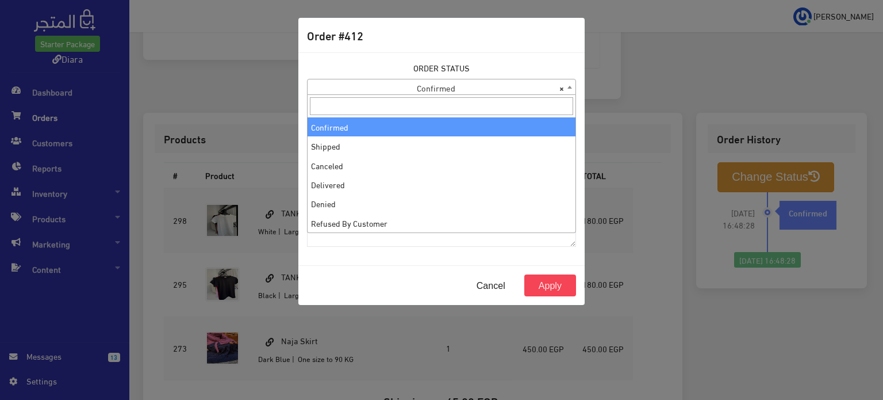
click at [428, 94] on span "× Confirmed" at bounding box center [442, 87] width 268 height 16
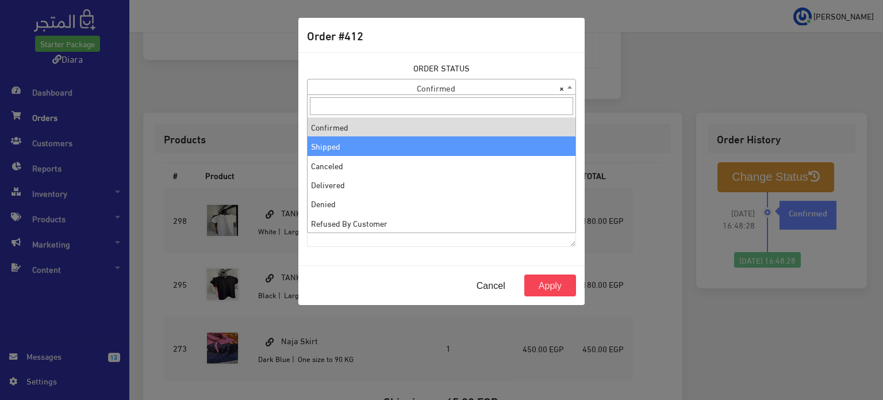
select select "2"
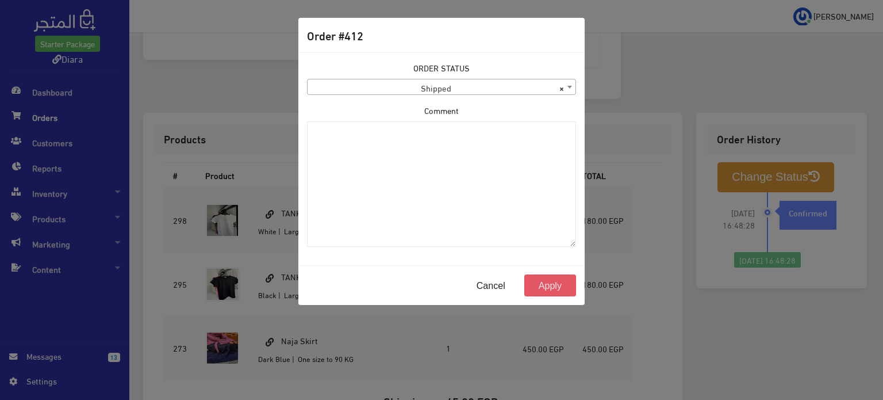
click at [545, 289] on button "Apply" at bounding box center [550, 285] width 52 height 22
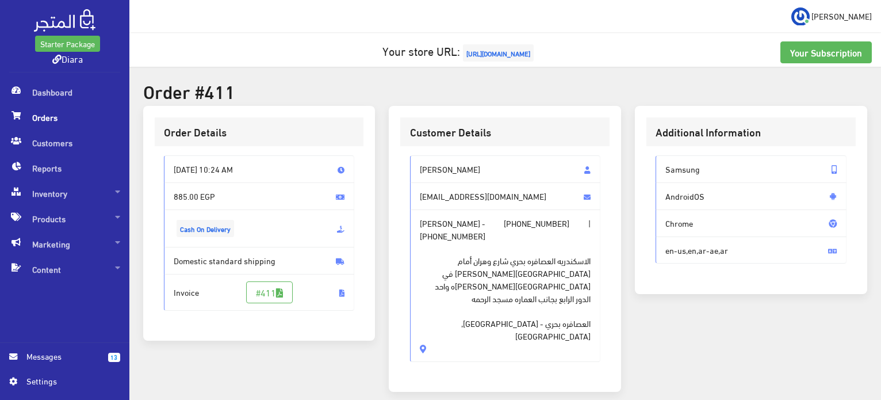
drag, startPoint x: 457, startPoint y: 316, endPoint x: 400, endPoint y: 167, distance: 159.3
click at [400, 167] on div "Jana walid Mohamed Janawaled104@gmail.com Jana walid Mohamed - +201271473917 | …" at bounding box center [504, 263] width 209 height 234
copy div "Jana walid Mohamed Janawaled104@gmail.com Jana walid Mohamed - +201271473917 | …"
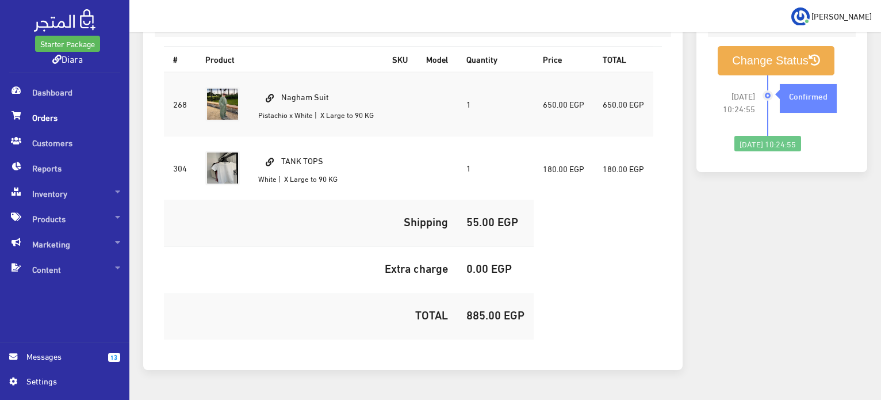
scroll to position [416, 0]
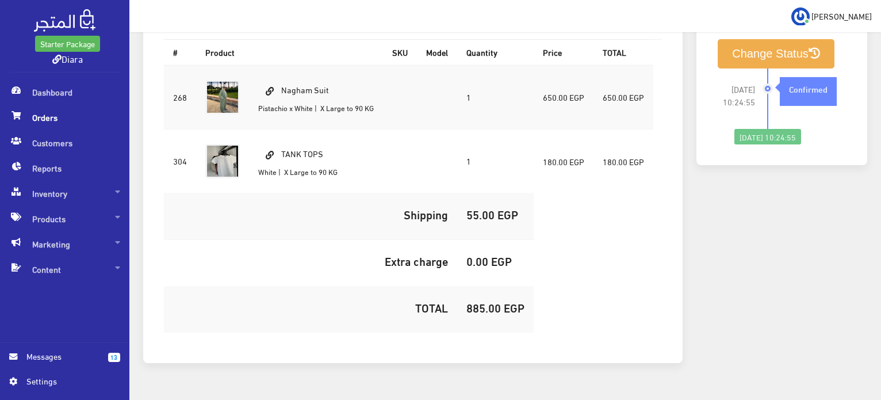
drag, startPoint x: 339, startPoint y: 66, endPoint x: 284, endPoint y: 65, distance: 55.8
click at [284, 65] on td "Nagham Suit Pistachio x White | X Large to 90 KG" at bounding box center [316, 97] width 134 height 64
copy td "Nagham Suit"
drag, startPoint x: 381, startPoint y: 80, endPoint x: 258, endPoint y: 81, distance: 123.7
click at [258, 81] on td "Nagham Suit Pistachio x White | X Large to 90 KG" at bounding box center [316, 97] width 134 height 64
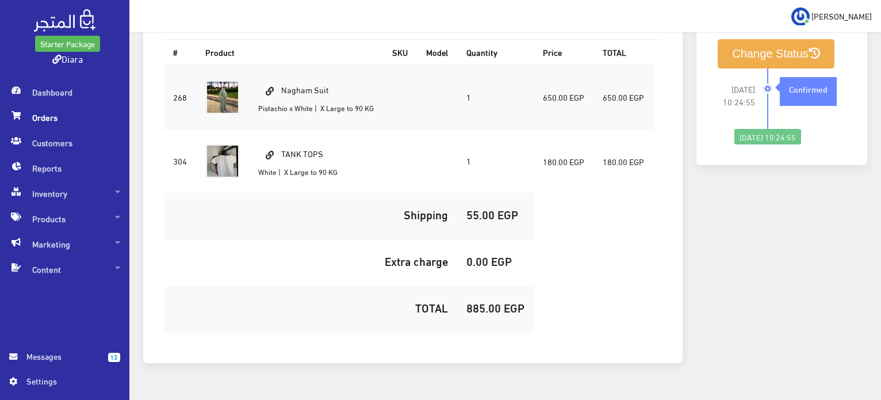
copy td "Pistachio x White | X Large to 90 KG"
drag, startPoint x: 335, startPoint y: 128, endPoint x: 284, endPoint y: 131, distance: 51.8
click at [284, 131] on td "TANK TOPS White | X Large to 90 KG" at bounding box center [316, 161] width 134 height 64
copy td "TANK TOPS"
click at [490, 301] on h5 "885.00 EGP" at bounding box center [495, 307] width 58 height 13
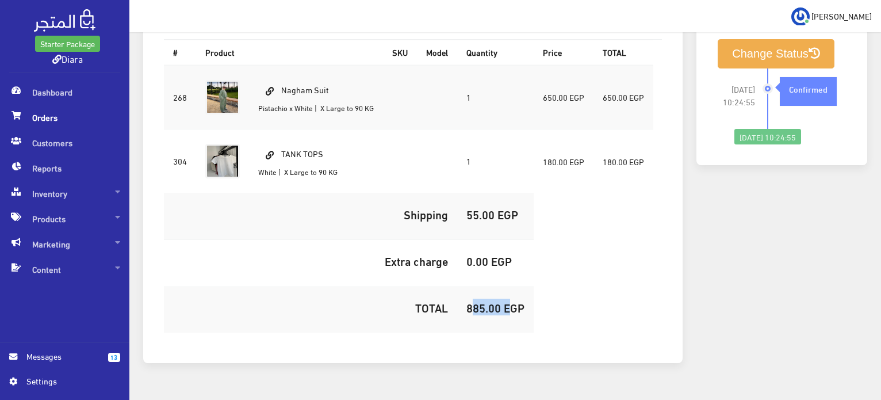
click at [490, 301] on h5 "885.00 EGP" at bounding box center [495, 307] width 58 height 13
copy h5 "885.00"
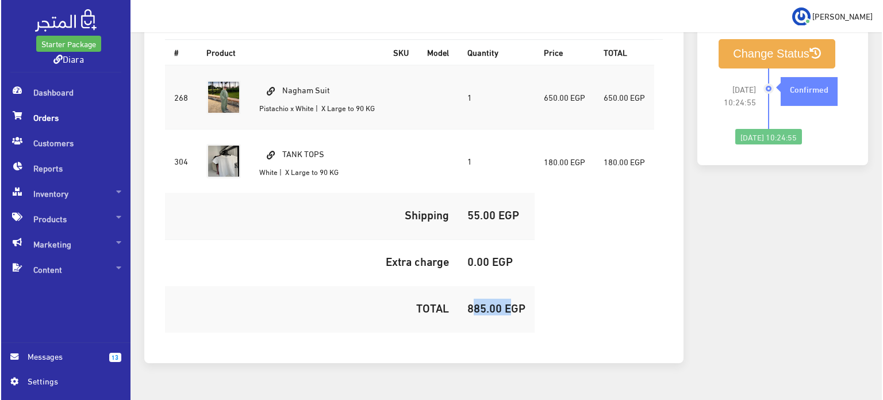
scroll to position [359, 0]
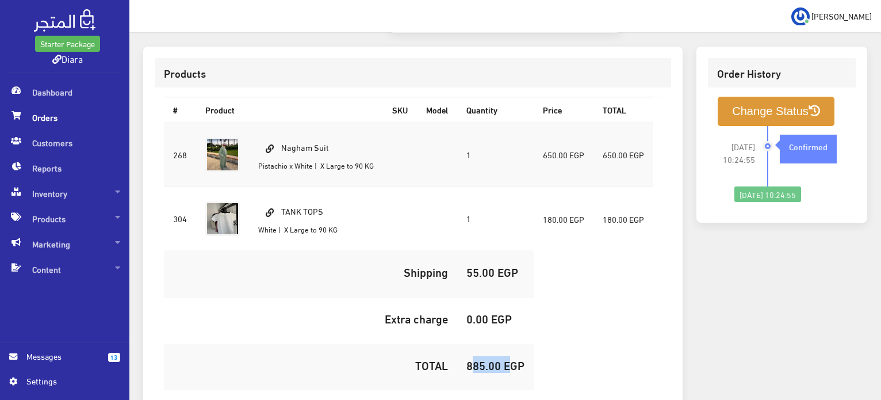
click at [780, 97] on button "Change Status" at bounding box center [776, 111] width 117 height 29
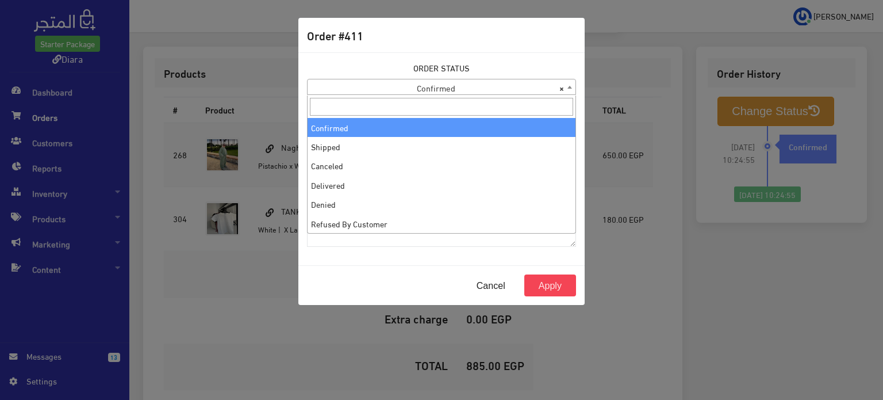
click at [401, 93] on span "× Confirmed" at bounding box center [442, 87] width 268 height 16
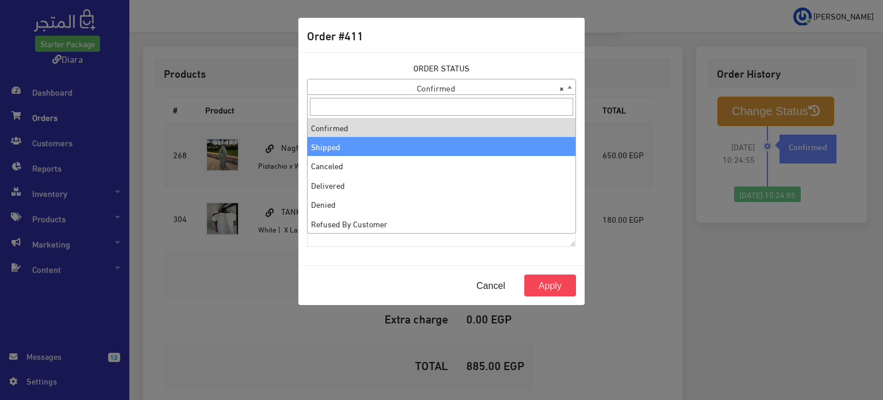
select select "2"
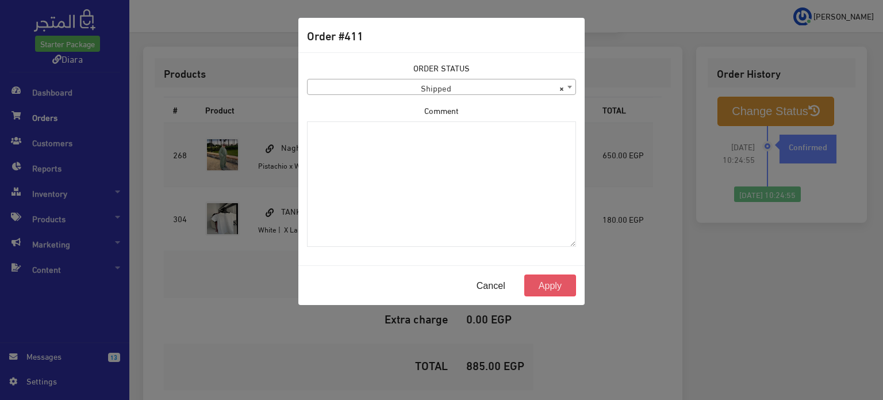
click at [550, 288] on button "Apply" at bounding box center [550, 285] width 52 height 22
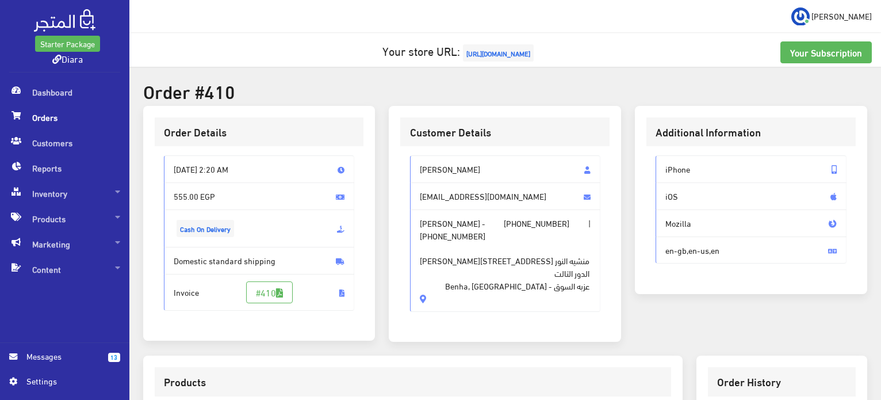
drag, startPoint x: 459, startPoint y: 267, endPoint x: 405, endPoint y: 155, distance: 123.7
click at [405, 155] on div "[PERSON_NAME] [EMAIL_ADDRESS][DOMAIN_NAME] [PERSON_NAME] - [PHONE_NUMBER] | [PH…" at bounding box center [504, 238] width 209 height 184
copy div "Mirna Maher [EMAIL_ADDRESS][DOMAIN_NAME] [PERSON_NAME] - [PHONE_NUMBER] | [PHON…"
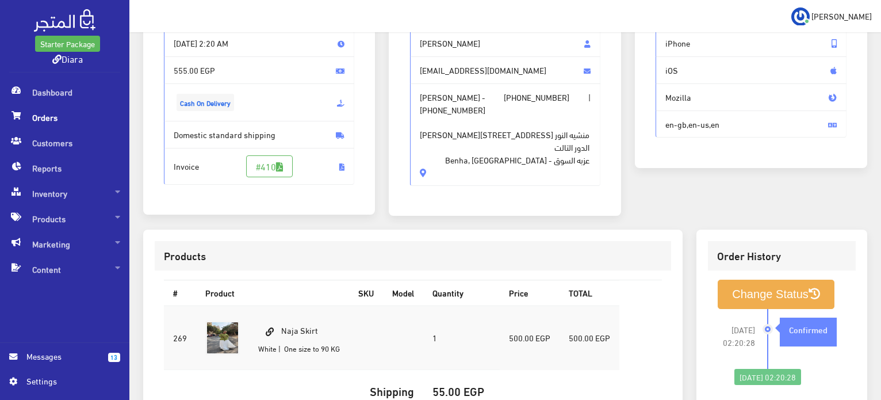
scroll to position [230, 0]
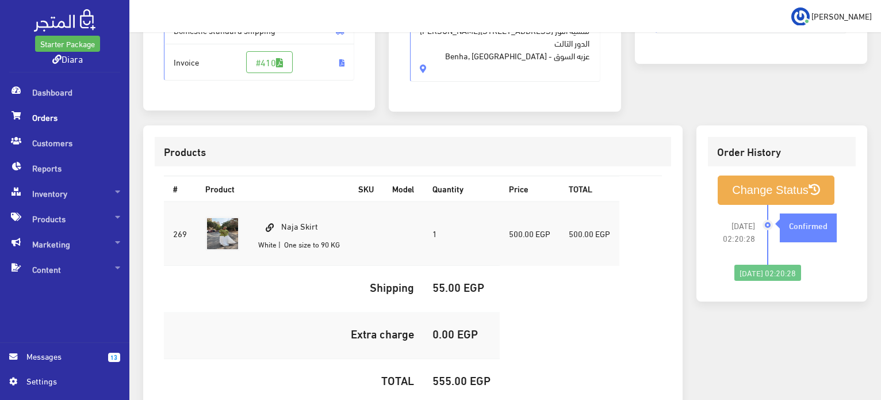
drag, startPoint x: 323, startPoint y: 221, endPoint x: 283, endPoint y: 225, distance: 40.5
click at [283, 225] on td "Naja Skirt White | One size to 90 KG" at bounding box center [299, 233] width 100 height 64
copy td "Naja Skirt"
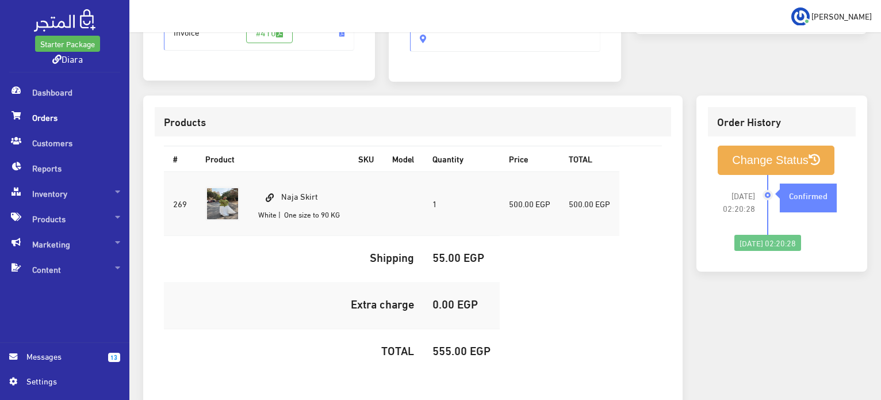
scroll to position [288, 0]
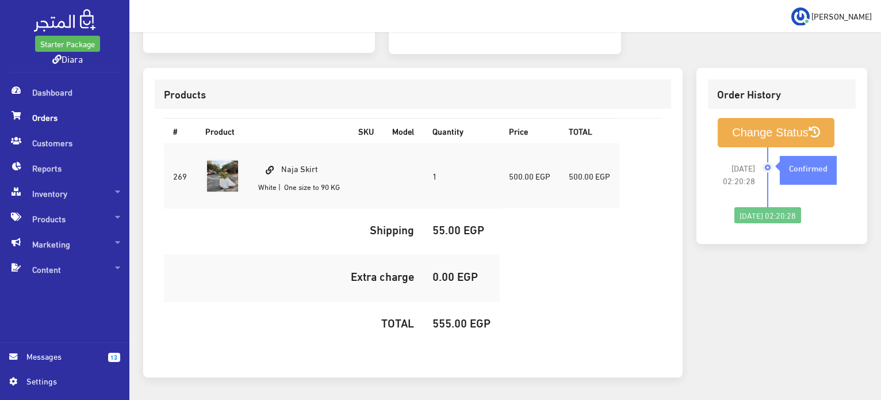
click at [437, 326] on h5 "555.00 EGP" at bounding box center [461, 322] width 58 height 13
click at [437, 324] on h5 "555.00 EGP" at bounding box center [461, 322] width 58 height 13
copy h5 "555.00"
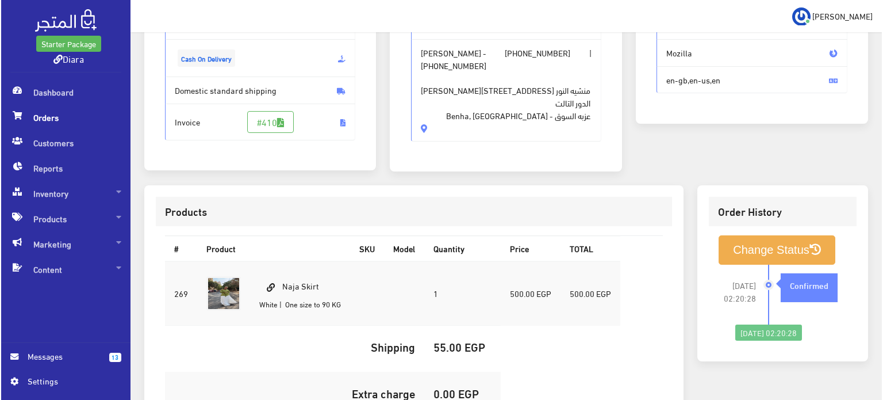
scroll to position [173, 0]
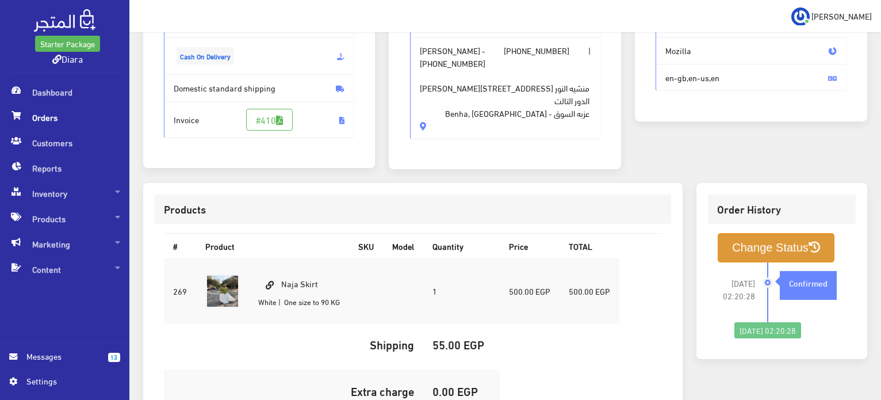
click at [757, 258] on button "Change Status" at bounding box center [776, 247] width 117 height 29
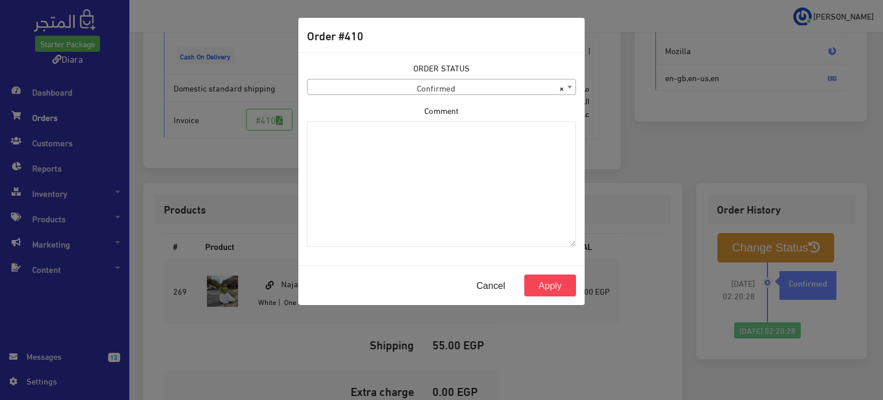
click at [486, 90] on span "× Confirmed" at bounding box center [442, 87] width 268 height 16
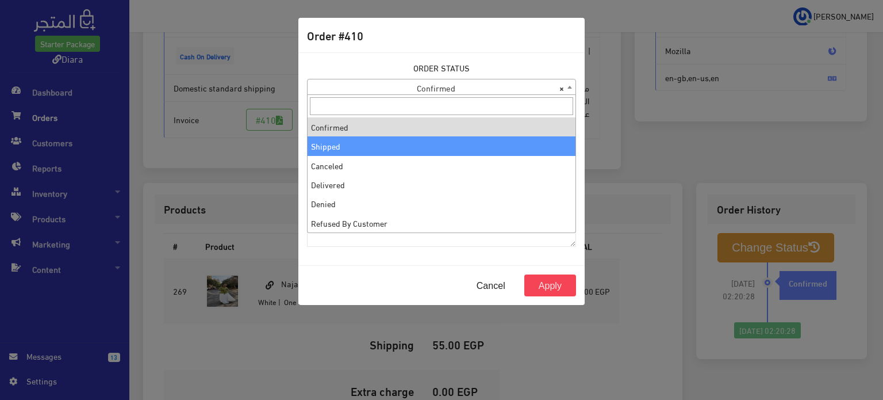
select select "2"
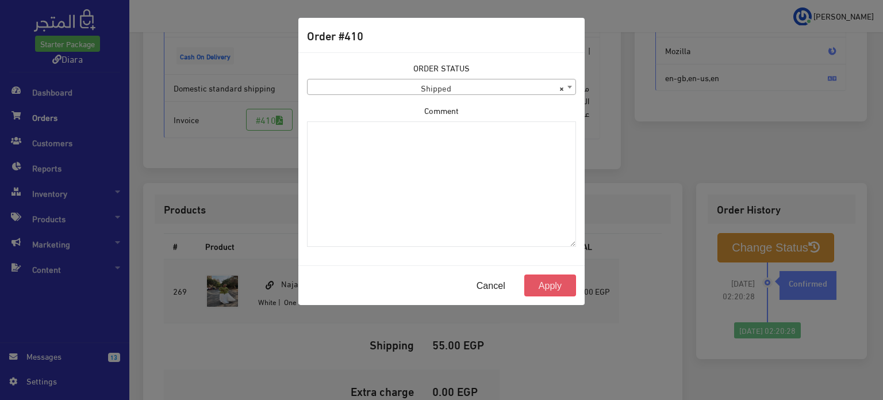
click at [548, 276] on button "Apply" at bounding box center [550, 285] width 52 height 22
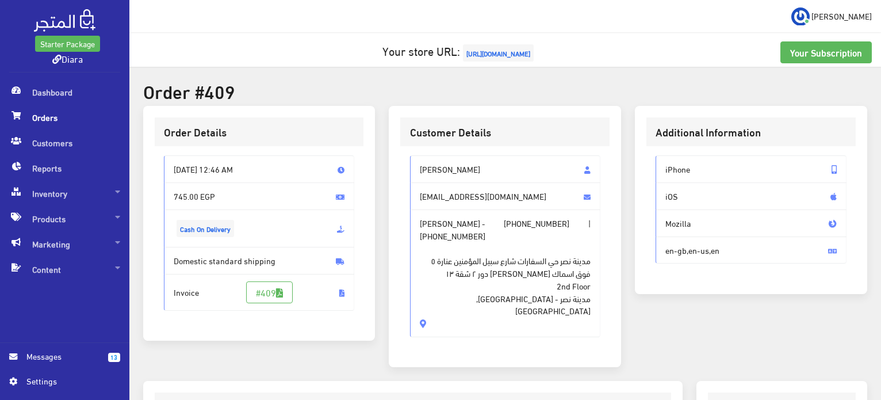
drag, startPoint x: 484, startPoint y: 267, endPoint x: 414, endPoint y: 154, distance: 133.0
click at [415, 154] on div "Hadeer Ayman hadeer.ayman25256@gmail.com Hadeer Ayman - +201004114856 | +201004…" at bounding box center [504, 250] width 209 height 209
copy div "Hadeer Ayman hadeer.ayman25256@gmail.com Hadeer Ayman - +201004114856 | +201004…"
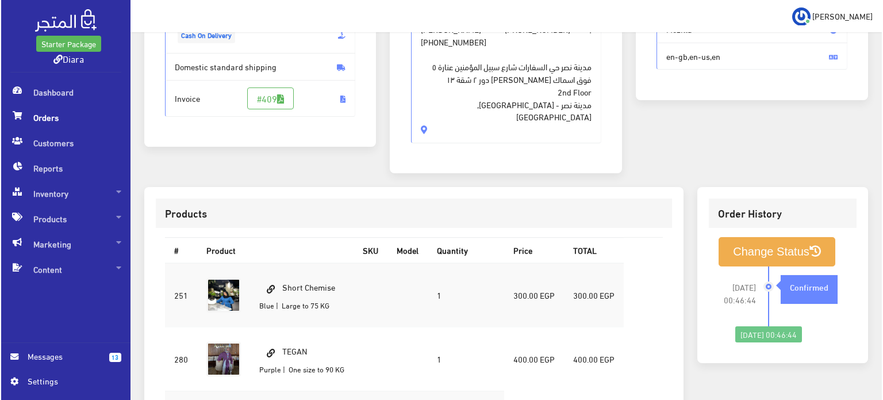
scroll to position [345, 0]
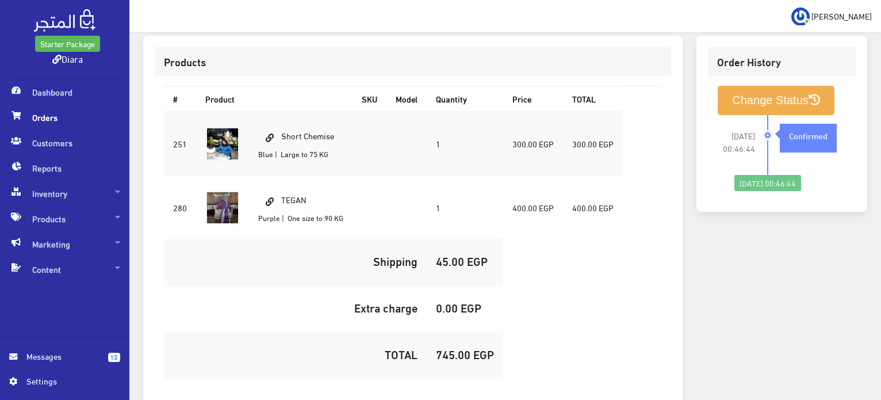
drag, startPoint x: 338, startPoint y: 125, endPoint x: 282, endPoint y: 120, distance: 56.0
click at [282, 120] on td "Short Chemise Blue | Large to 75 KG" at bounding box center [301, 144] width 104 height 64
copy td "Short Chemise"
click at [293, 188] on td "TEGAN Purple | One size to 90 KG" at bounding box center [301, 207] width 104 height 64
click at [293, 187] on td "TEGAN Purple | One size to 90 KG" at bounding box center [301, 207] width 104 height 64
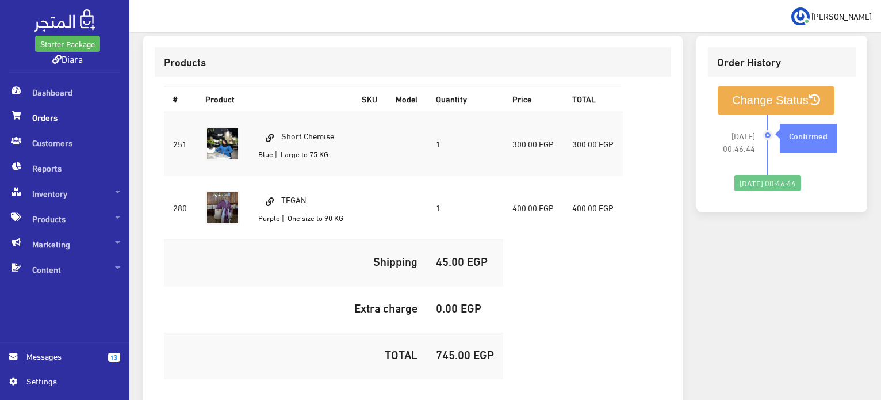
copy td "TEGAN"
click at [464, 347] on h5 "745.00 EGP" at bounding box center [465, 353] width 58 height 13
copy h5 "745.00"
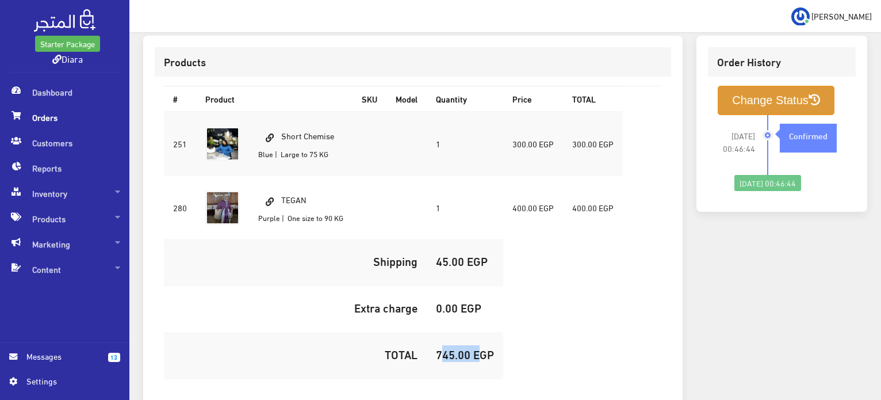
click at [778, 93] on button "Change Status" at bounding box center [776, 100] width 117 height 29
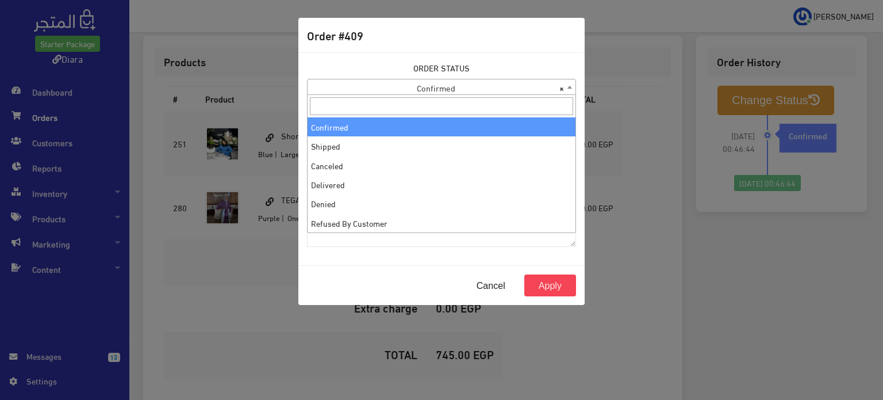
click at [523, 94] on span "× Confirmed" at bounding box center [442, 87] width 268 height 16
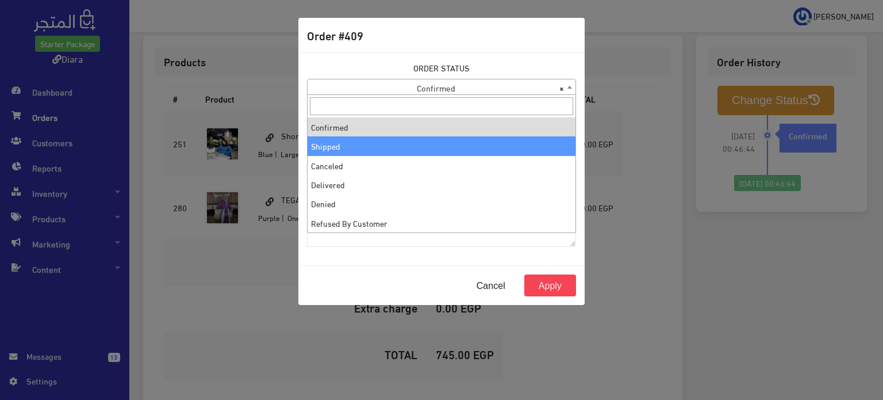
select select "2"
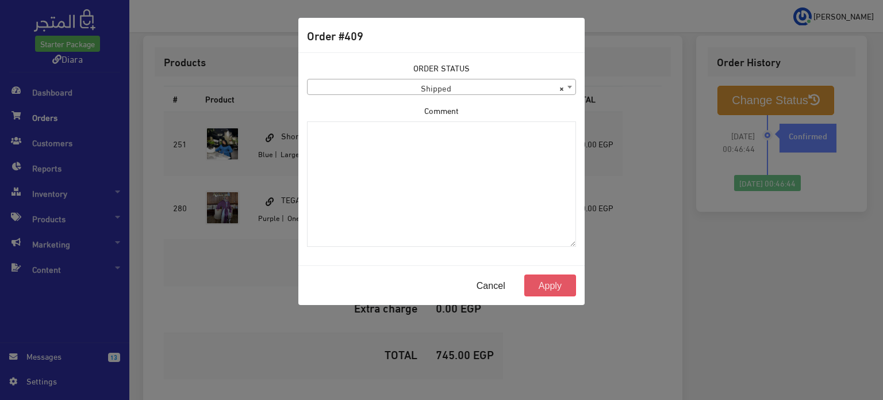
drag, startPoint x: 545, startPoint y: 300, endPoint x: 545, endPoint y: 293, distance: 6.9
click at [545, 298] on div "Cancel Apply" at bounding box center [441, 285] width 286 height 40
click at [543, 288] on button "Apply" at bounding box center [550, 285] width 52 height 22
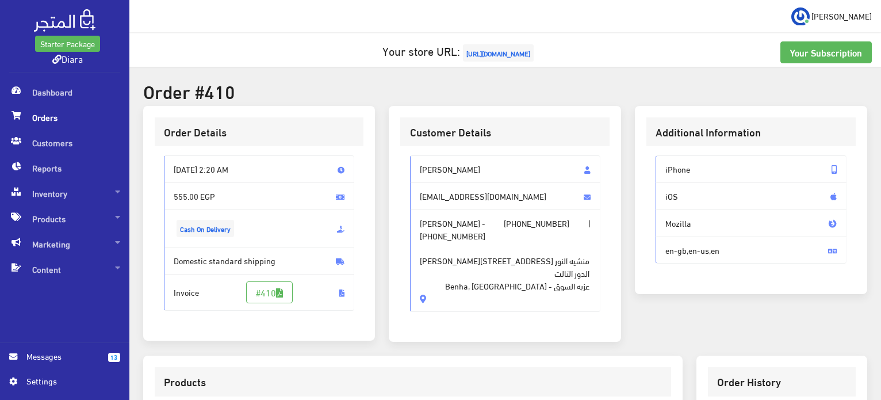
scroll to position [326, 0]
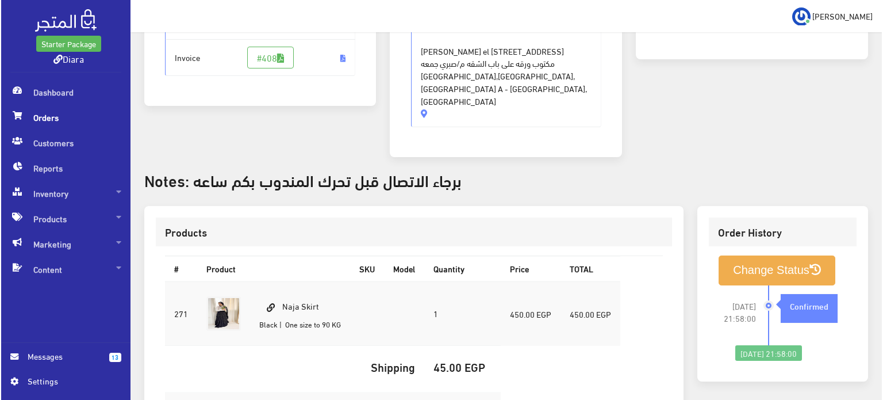
scroll to position [375, 0]
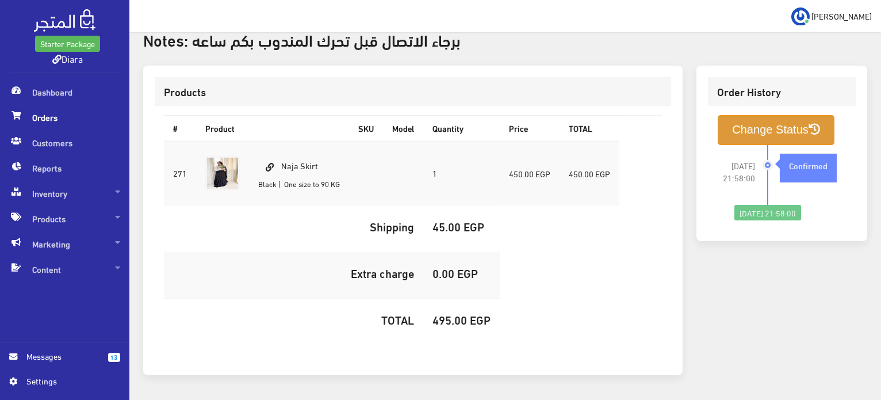
click at [785, 115] on button "Change Status" at bounding box center [776, 129] width 117 height 29
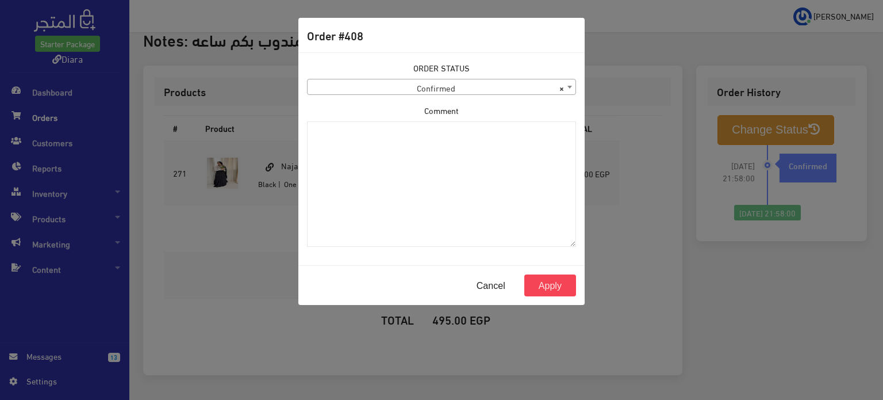
click at [408, 90] on span "× Confirmed" at bounding box center [442, 87] width 268 height 16
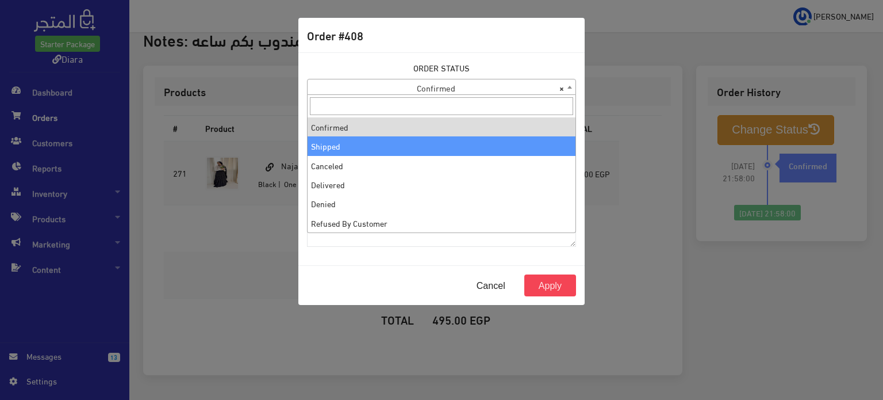
drag, startPoint x: 393, startPoint y: 143, endPoint x: 400, endPoint y: 154, distance: 12.9
select select "2"
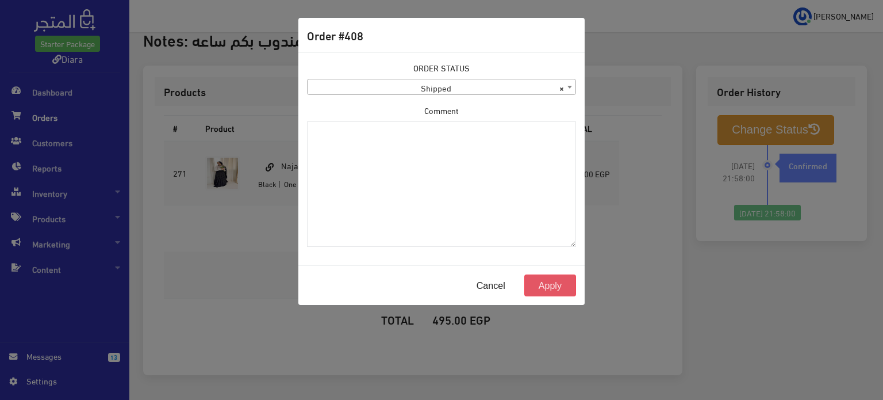
click at [564, 285] on button "Apply" at bounding box center [550, 285] width 52 height 22
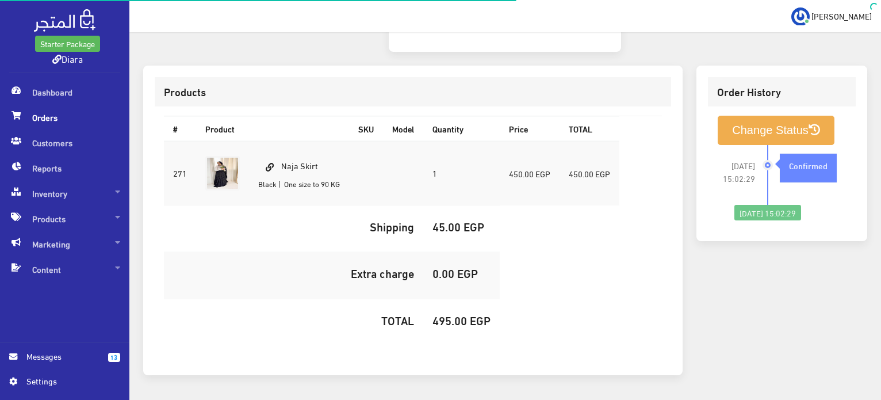
scroll to position [98, 0]
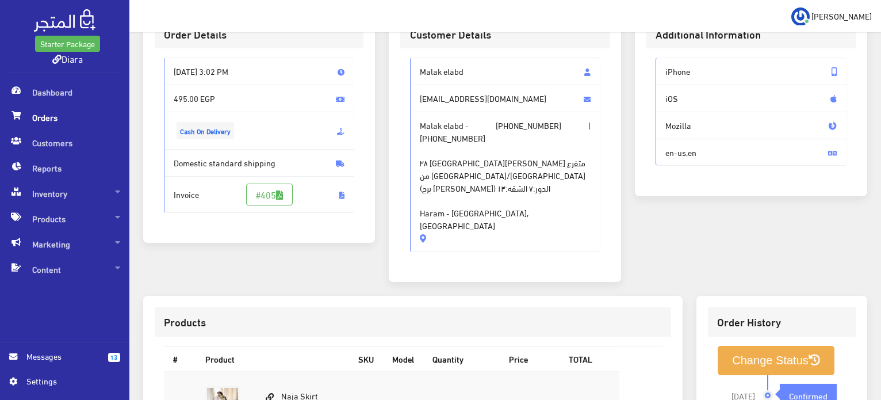
drag, startPoint x: 501, startPoint y: 205, endPoint x: 415, endPoint y: 66, distance: 163.6
click at [415, 66] on div "Malak elabd [EMAIL_ADDRESS][DOMAIN_NAME] Malak elabd - [PHONE_NUMBER] | [PHONE_…" at bounding box center [505, 155] width 191 height 194
copy div "Malak elabd malak012345679@icloud.com Malak elabd - +201015755897 | +2010157558…"
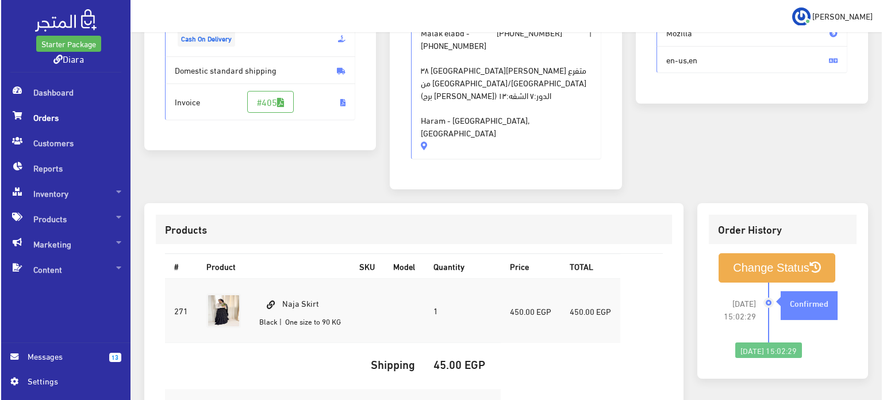
scroll to position [270, 0]
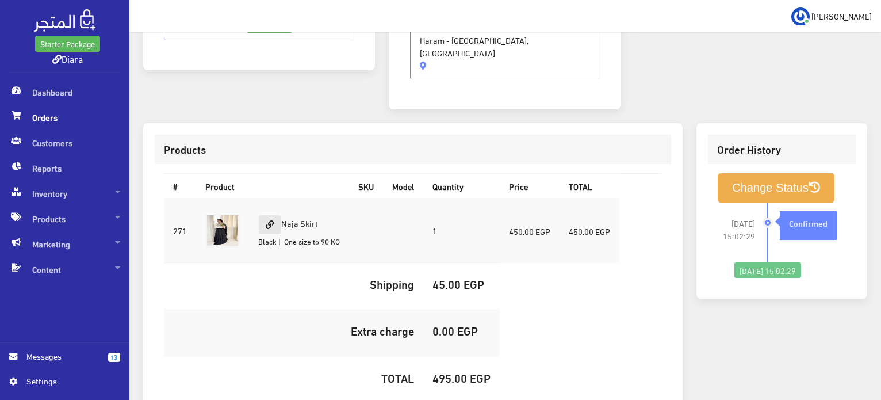
drag, startPoint x: 322, startPoint y: 185, endPoint x: 279, endPoint y: 182, distance: 43.2
click at [279, 198] on td "Naja Skirt Black | One size to 90 KG" at bounding box center [299, 230] width 100 height 64
copy td "Naja Skirt"
click at [443, 371] on h5 "495.00 EGP" at bounding box center [461, 377] width 58 height 13
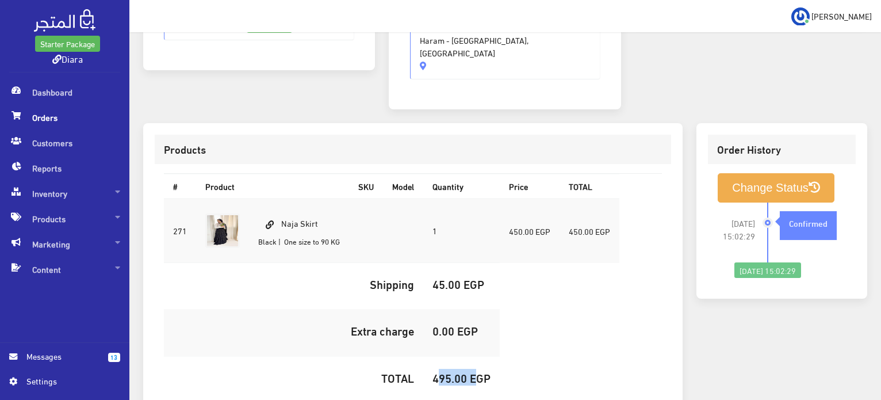
copy h5 "495.00"
click at [784, 173] on button "Change Status" at bounding box center [776, 187] width 117 height 29
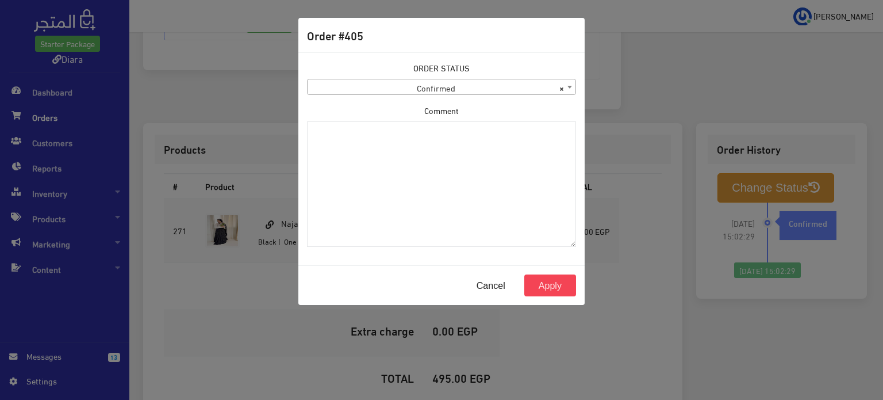
click at [342, 82] on span "× Confirmed" at bounding box center [442, 87] width 268 height 16
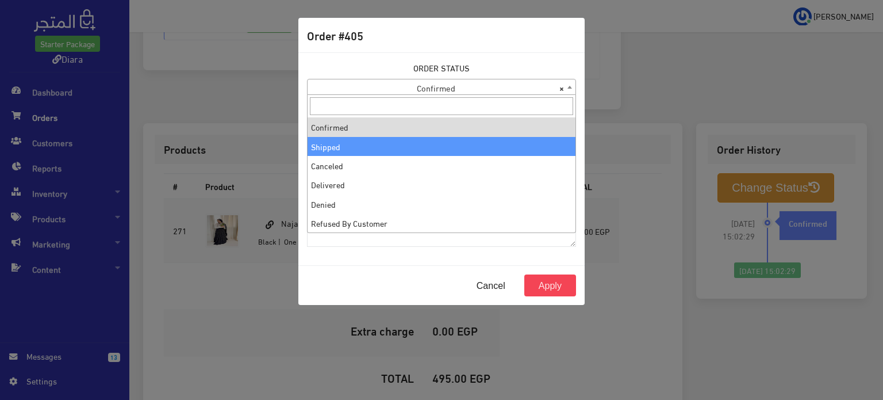
select select "2"
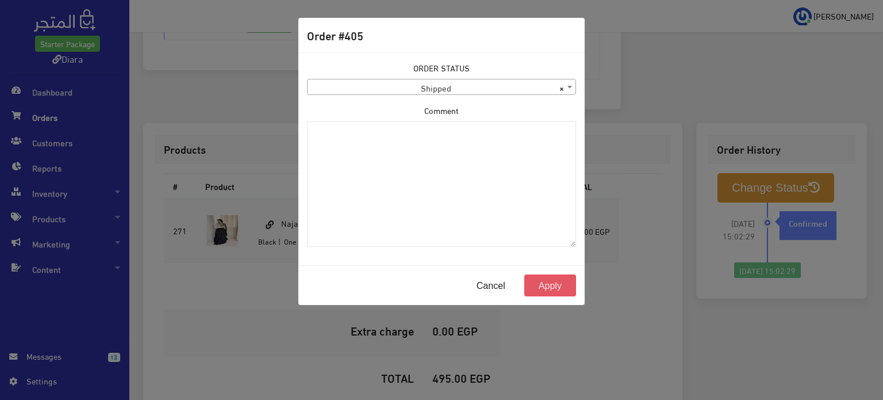
click at [551, 284] on button "Apply" at bounding box center [550, 285] width 52 height 22
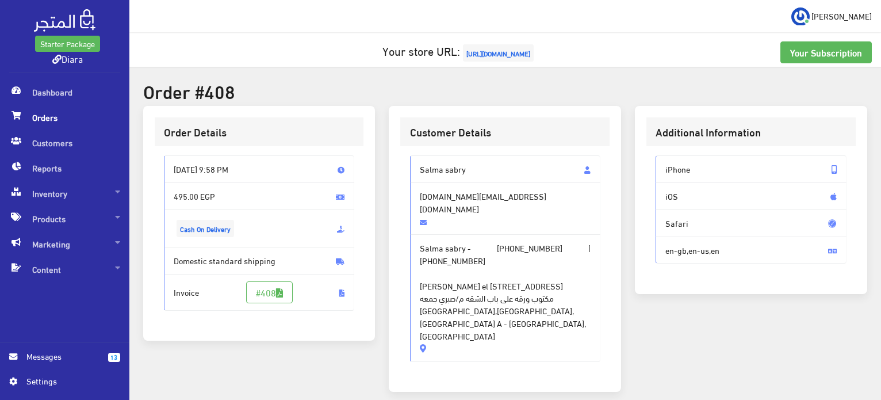
drag, startPoint x: 497, startPoint y: 301, endPoint x: 415, endPoint y: 175, distance: 150.9
click at [415, 175] on div "[PERSON_NAME] [DOMAIN_NAME][EMAIL_ADDRESS][DOMAIN_NAME] [PERSON_NAME] - [PHONE_…" at bounding box center [505, 258] width 191 height 206
copy div "[PERSON_NAME] [DOMAIN_NAME][EMAIL_ADDRESS][DOMAIN_NAME] [PERSON_NAME] - [PHONE_…"
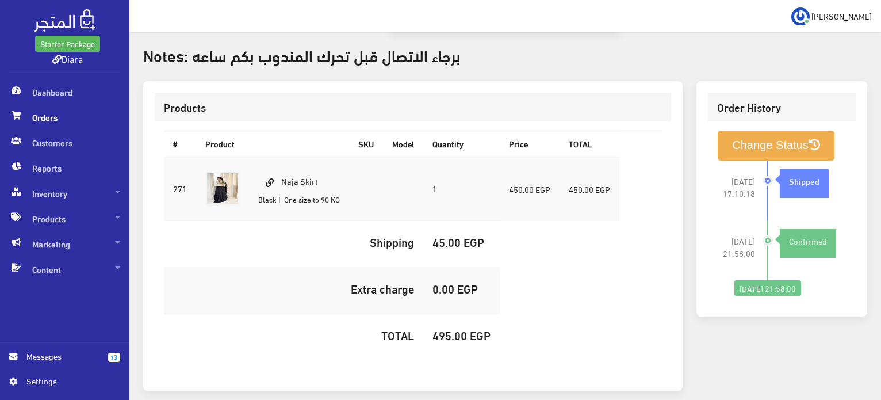
scroll to position [375, 0]
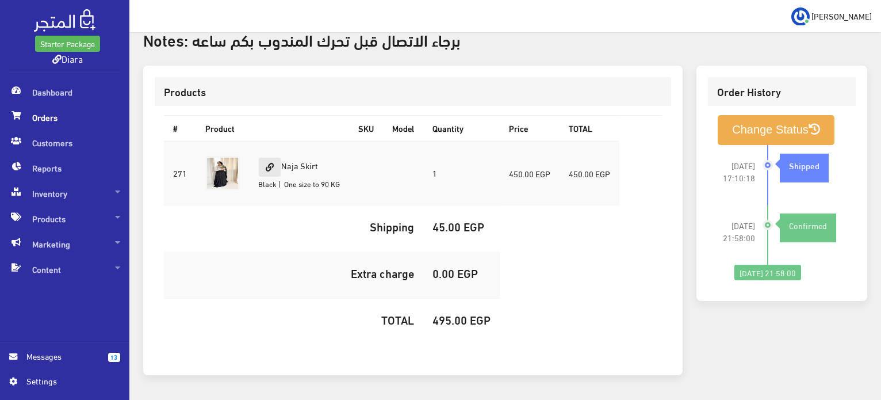
drag, startPoint x: 290, startPoint y: 133, endPoint x: 266, endPoint y: 135, distance: 24.2
click at [266, 141] on td "Naja Skirt Black | One size to 90 KG" at bounding box center [299, 173] width 100 height 64
copy td "Naja Skirt"
click at [451, 313] on h5 "495.00 EGP" at bounding box center [461, 319] width 58 height 13
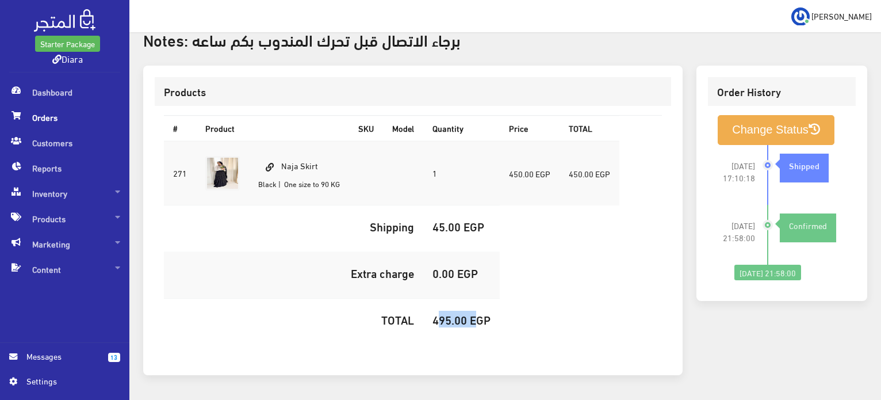
copy h5 "495.00"
click at [811, 115] on button "Change Status" at bounding box center [776, 129] width 117 height 29
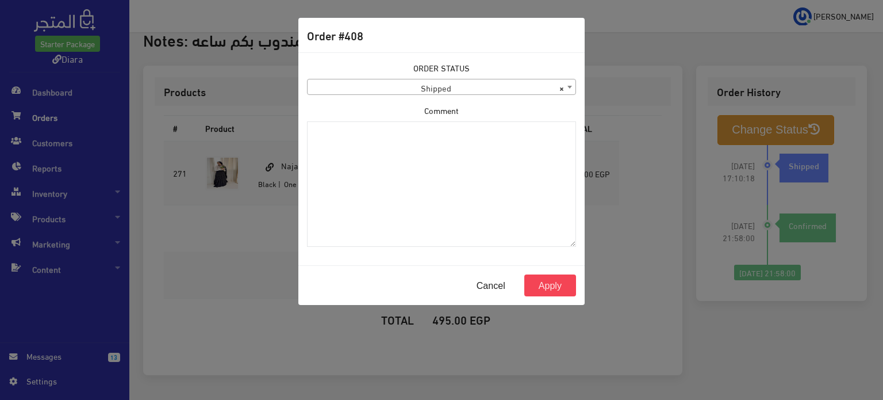
click at [431, 76] on div "ORDER STATUS Confirmed Shipped Canceled Delivered Denied Refused By Customer Pe…" at bounding box center [441, 78] width 269 height 33
click at [423, 103] on div "ORDER STATUS Confirmed Shipped Canceled Delivered Denied Refused By Customer Pe…" at bounding box center [441, 159] width 283 height 194
click at [488, 283] on button "Cancel" at bounding box center [491, 285] width 58 height 22
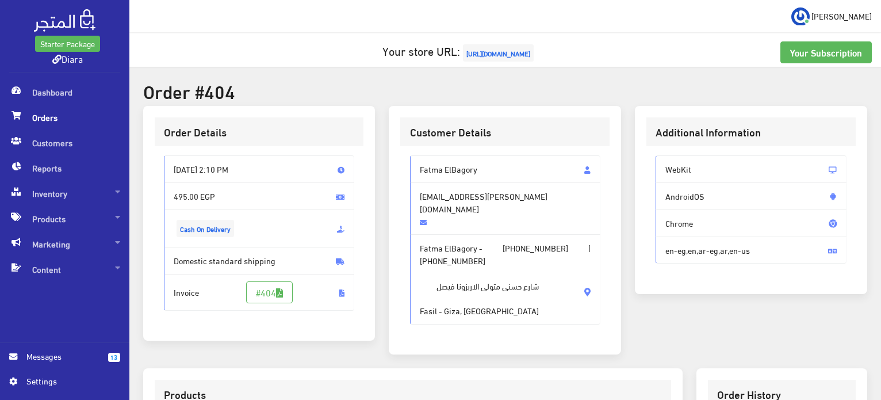
drag, startPoint x: 485, startPoint y: 247, endPoint x: 398, endPoint y: 167, distance: 118.5
click at [398, 167] on div "Customer Details [PERSON_NAME] [EMAIL_ADDRESS][PERSON_NAME][DOMAIN_NAME] [PERSO…" at bounding box center [505, 230] width 232 height 248
copy div "[PERSON_NAME] [EMAIL_ADDRESS][PERSON_NAME][DOMAIN_NAME] [PERSON_NAME] - [PHONE_…"
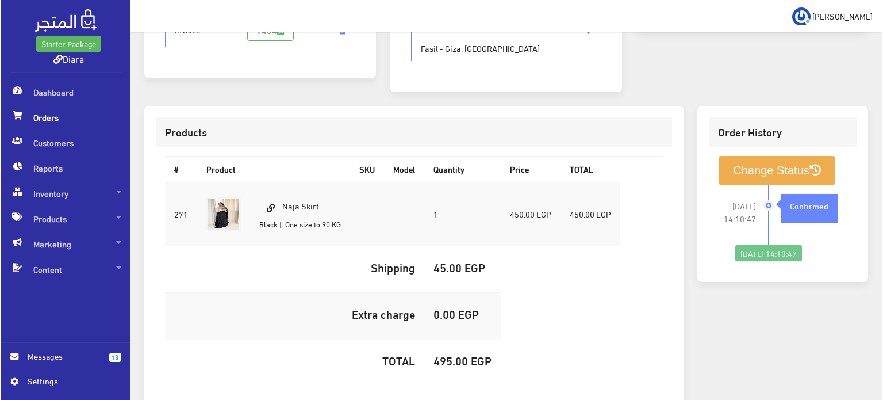
scroll to position [326, 0]
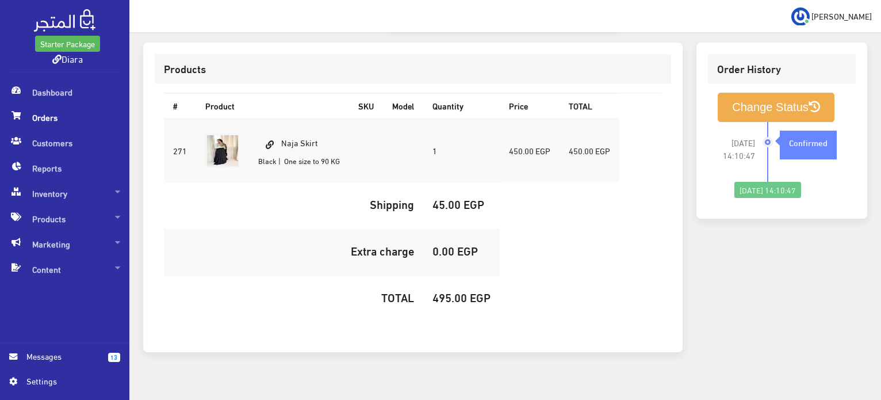
click at [440, 290] on h5 "495.00 EGP" at bounding box center [461, 296] width 58 height 13
click at [441, 290] on h5 "495.00 EGP" at bounding box center [461, 296] width 58 height 13
copy h5 "495.00"
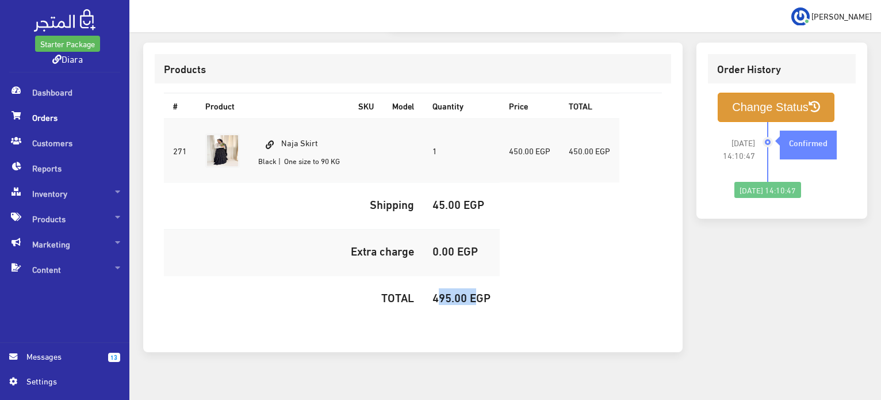
click at [805, 95] on button "Change Status" at bounding box center [776, 107] width 117 height 29
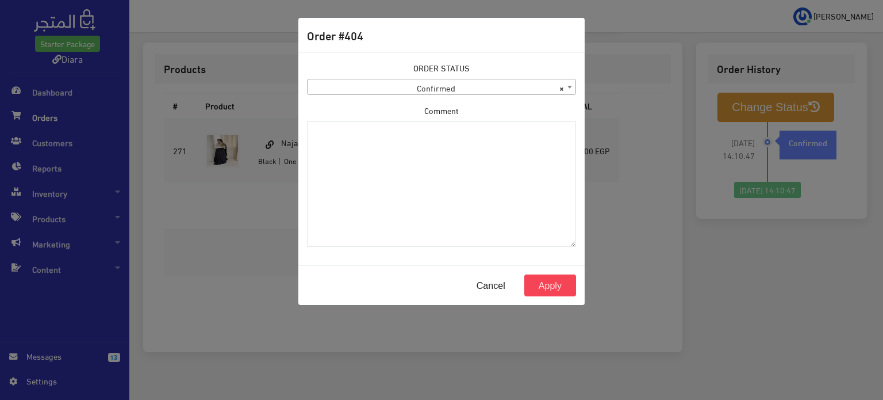
click at [391, 76] on div "ORDER STATUS Confirmed Shipped Canceled Delivered Denied Refused By Customer Pe…" at bounding box center [441, 78] width 269 height 33
click at [393, 97] on div "ORDER STATUS Confirmed Shipped Canceled Delivered Denied Refused By Customer Pe…" at bounding box center [441, 159] width 283 height 194
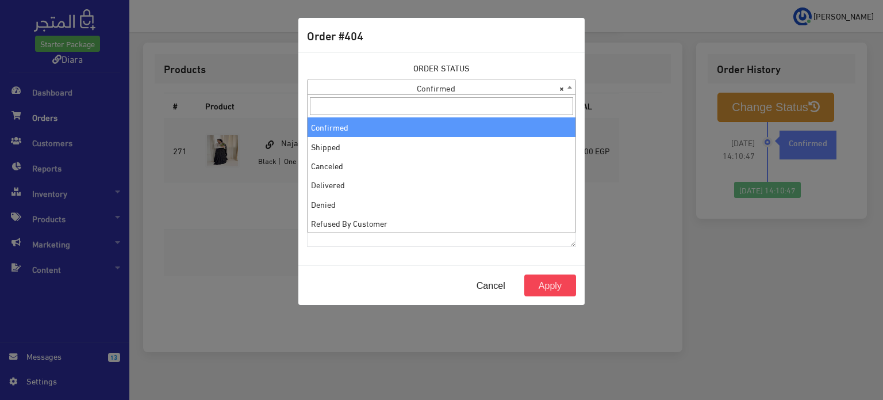
click at [393, 93] on span "× Confirmed" at bounding box center [442, 87] width 268 height 16
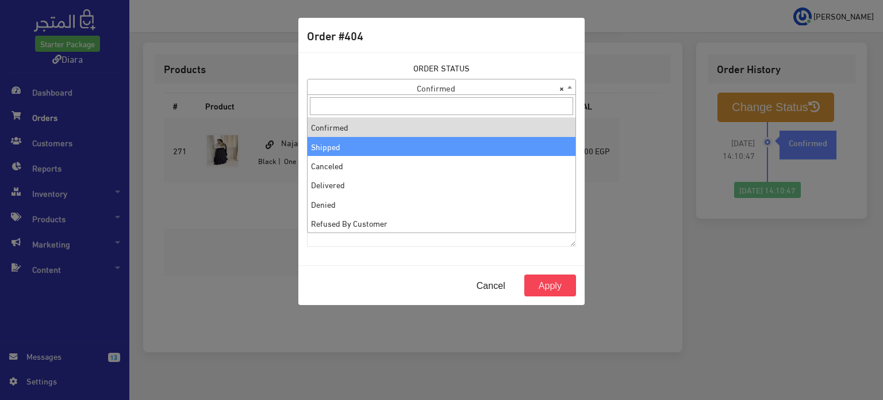
select select "2"
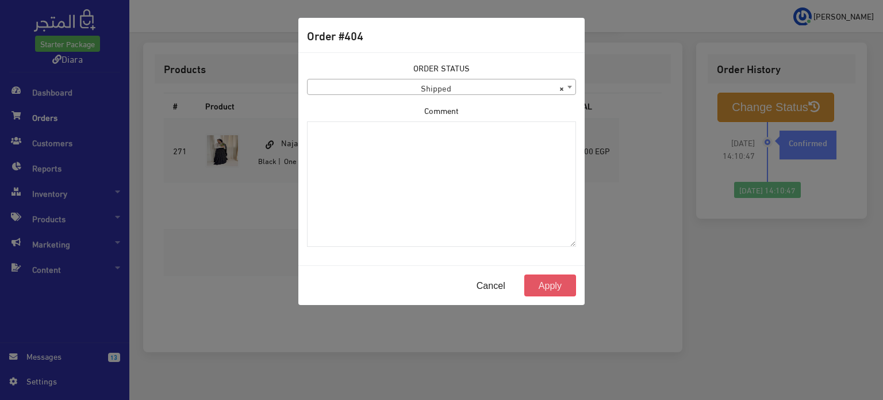
click at [548, 288] on button "Apply" at bounding box center [550, 285] width 52 height 22
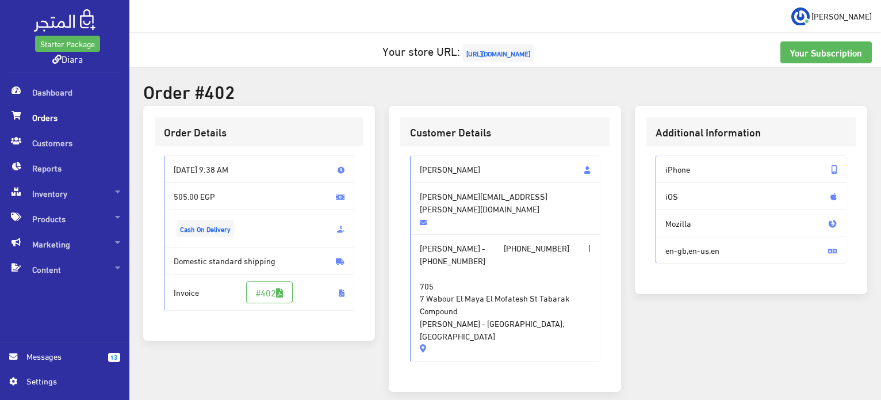
drag, startPoint x: 573, startPoint y: 315, endPoint x: 420, endPoint y: 160, distance: 217.2
click at [420, 160] on div "Menna Shebl [EMAIL_ADDRESS][PERSON_NAME][DOMAIN_NAME] [PERSON_NAME] - [PHONE_NU…" at bounding box center [505, 258] width 191 height 206
copy div "Menna Shebl [EMAIL_ADDRESS][PERSON_NAME][DOMAIN_NAME] [PERSON_NAME] - [PHONE_NU…"
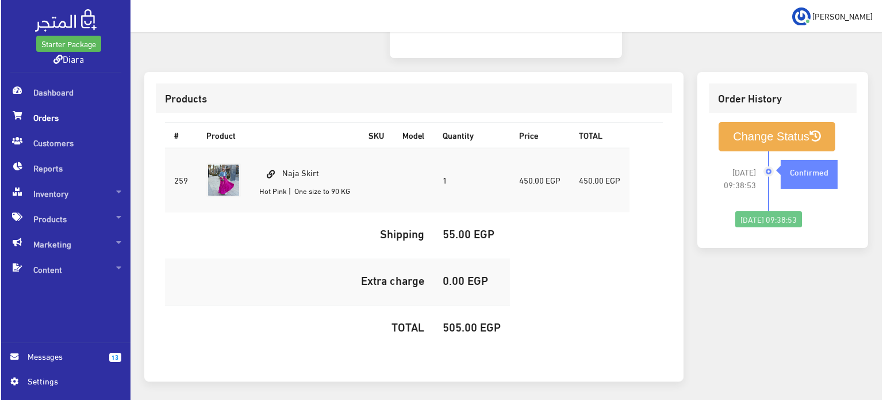
scroll to position [340, 0]
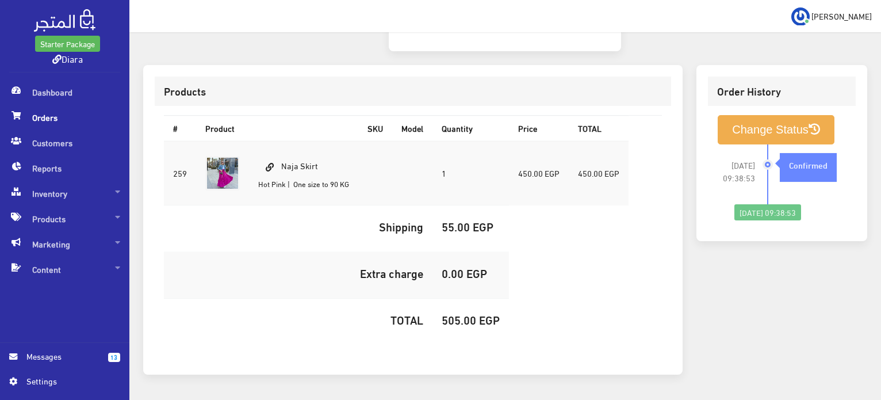
click at [464, 313] on h5 "505.00 EGP" at bounding box center [471, 319] width 58 height 13
click at [465, 313] on h5 "505.00 EGP" at bounding box center [471, 319] width 58 height 13
copy h5 "."
click at [464, 313] on h5 "505.00 EGP" at bounding box center [471, 319] width 58 height 13
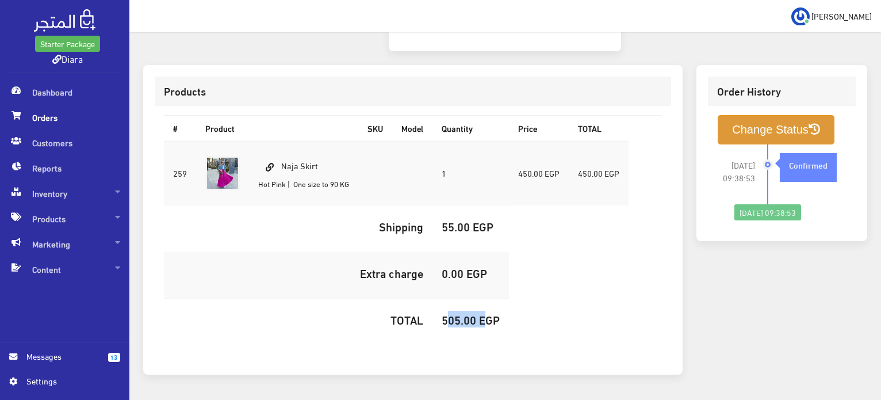
click at [801, 115] on button "Change Status" at bounding box center [776, 129] width 117 height 29
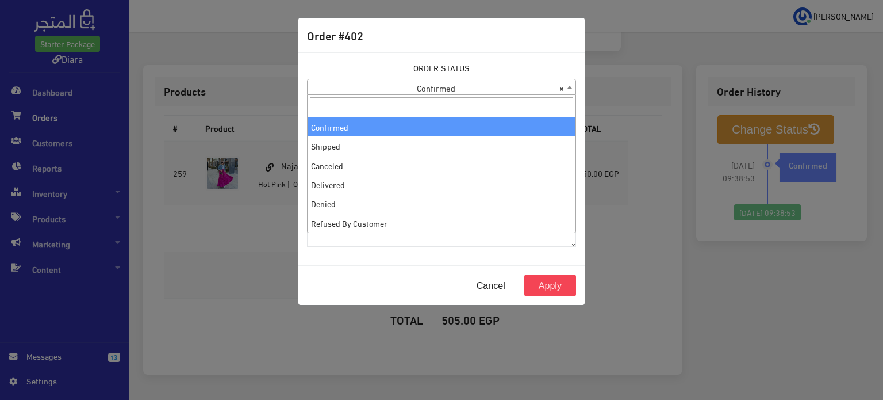
click at [437, 83] on span "× Confirmed" at bounding box center [442, 87] width 268 height 16
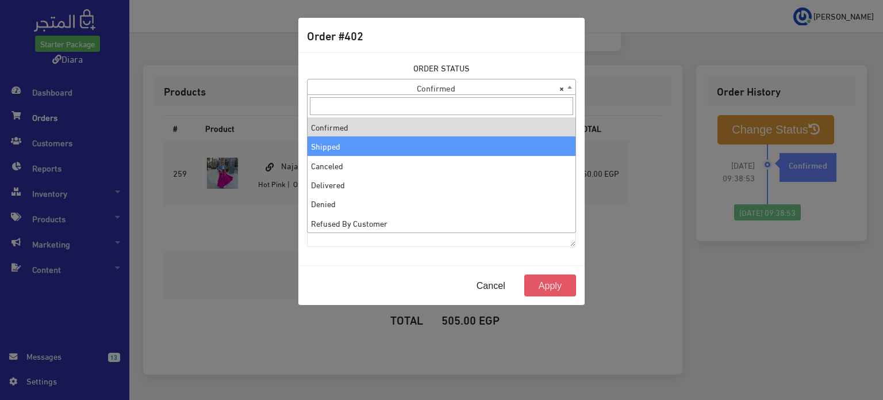
select select "2"
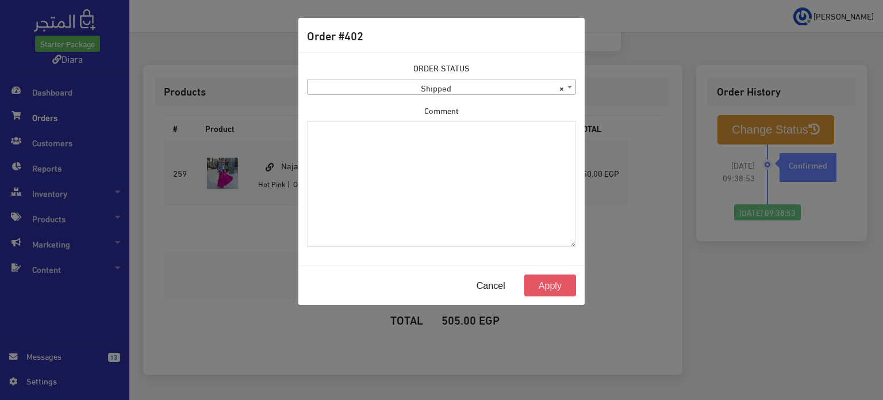
click at [548, 281] on button "Apply" at bounding box center [550, 285] width 52 height 22
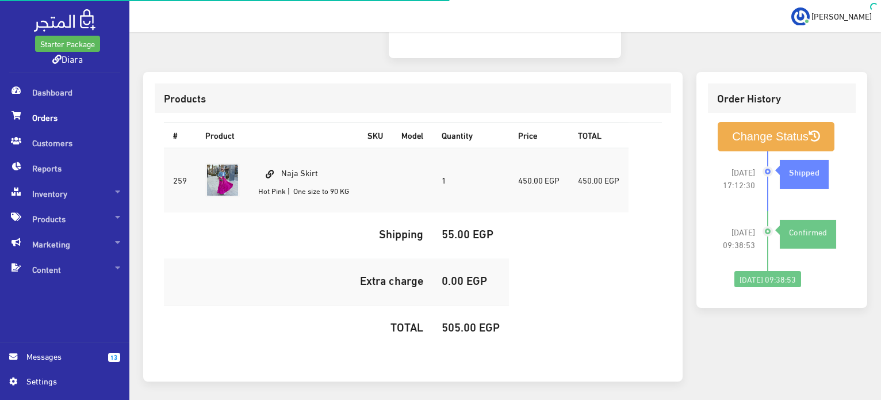
scroll to position [340, 0]
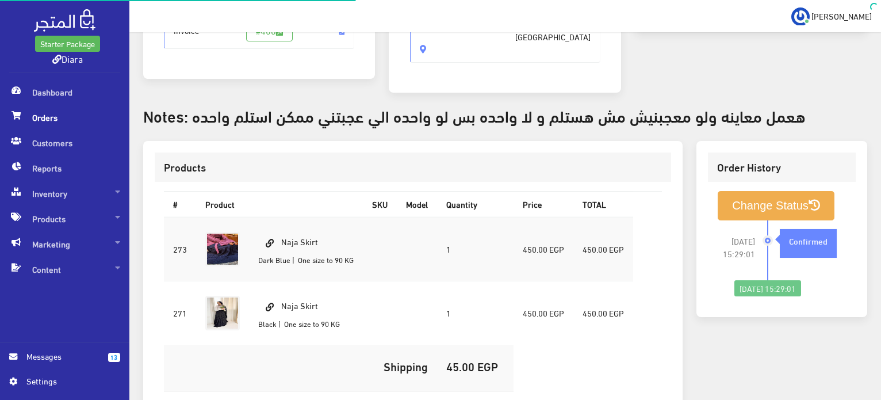
scroll to position [251, 0]
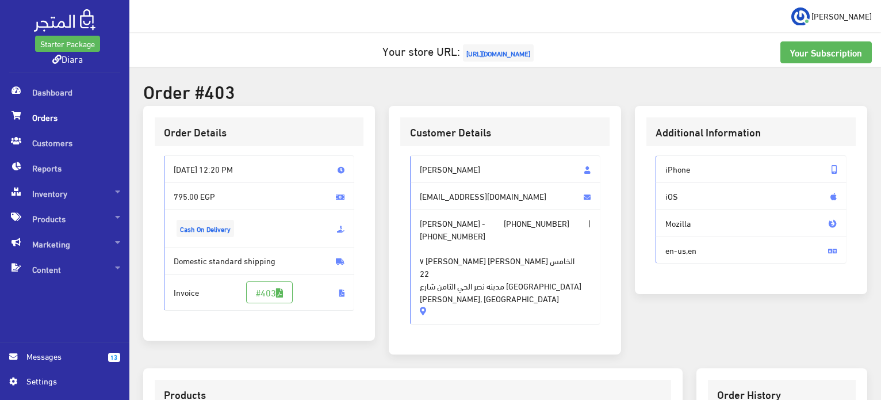
drag, startPoint x: 535, startPoint y: 305, endPoint x: 417, endPoint y: 173, distance: 177.6
click at [417, 173] on div "[PERSON_NAME] [EMAIL_ADDRESS][DOMAIN_NAME] [PERSON_NAME] - [PHONE_NUMBER] | [PH…" at bounding box center [505, 239] width 191 height 169
copy div "mariam youssef [EMAIL_ADDRESS][DOMAIN_NAME] [PERSON_NAME] - [PHONE_NUMBER] | [P…"
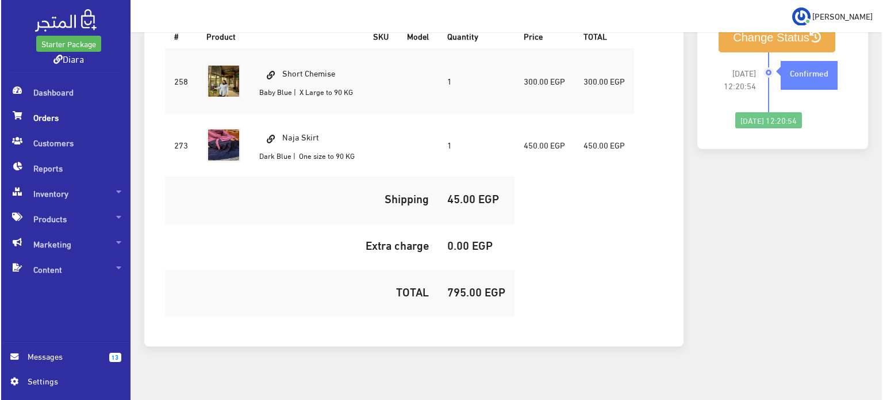
scroll to position [403, 0]
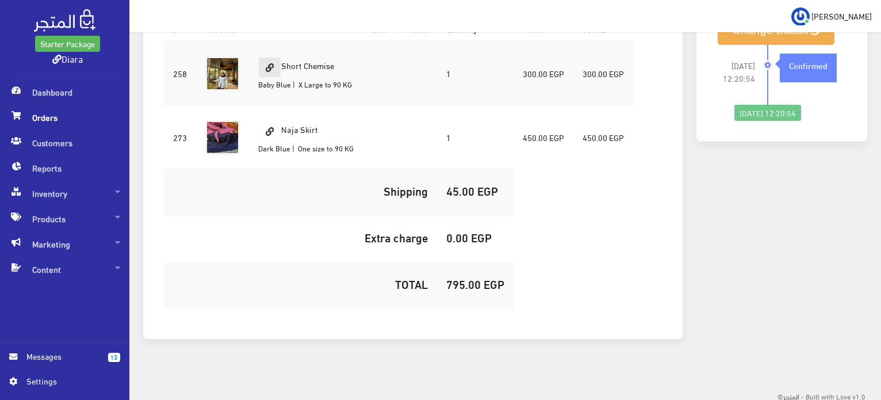
drag, startPoint x: 340, startPoint y: 68, endPoint x: 280, endPoint y: 64, distance: 61.1
click at [280, 64] on td "Short Chemise Baby Blue | X Large to 90 KG" at bounding box center [306, 73] width 114 height 64
copy td "Short Chemise"
drag, startPoint x: 317, startPoint y: 122, endPoint x: 283, endPoint y: 125, distance: 34.1
click at [283, 125] on td "Naja Skirt Dark Blue | One size to 90 KG" at bounding box center [306, 137] width 114 height 64
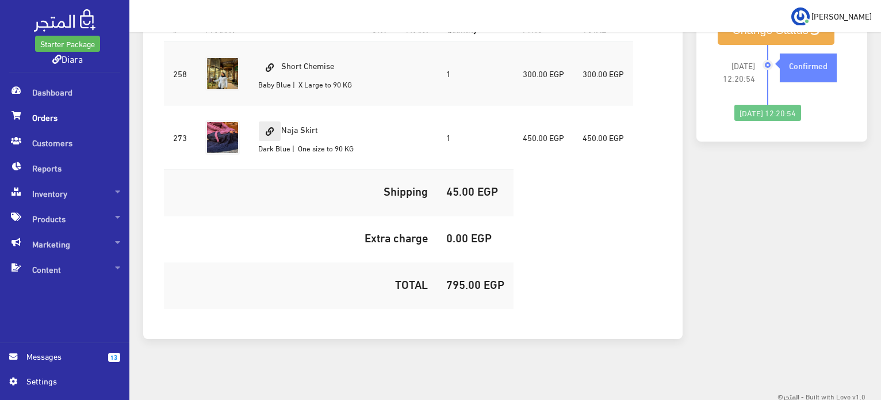
copy td "Naja Skirt"
click at [460, 282] on h5 "795.00 EGP" at bounding box center [475, 283] width 58 height 13
click at [456, 288] on h5 "795.00 EGP" at bounding box center [475, 283] width 58 height 13
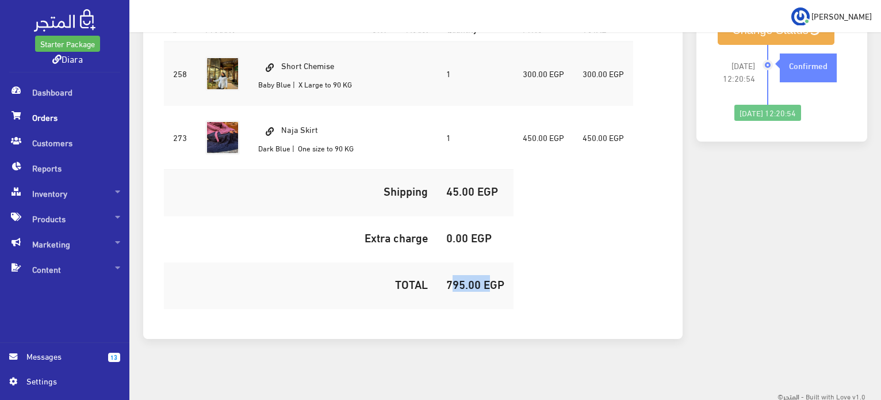
copy h5 "795.00"
click at [740, 45] on li "2025-08-23 12:20:54 Confirmed" at bounding box center [781, 75] width 129 height 60
click at [742, 37] on button "Change Status" at bounding box center [776, 30] width 117 height 29
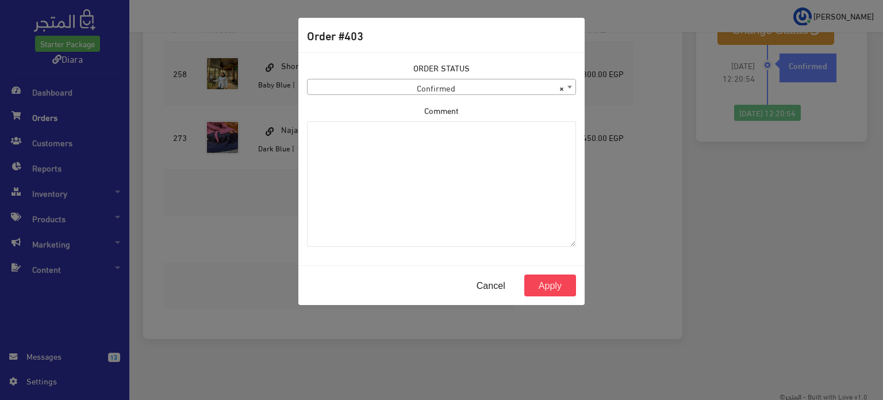
click at [407, 85] on span "× Confirmed" at bounding box center [442, 87] width 268 height 16
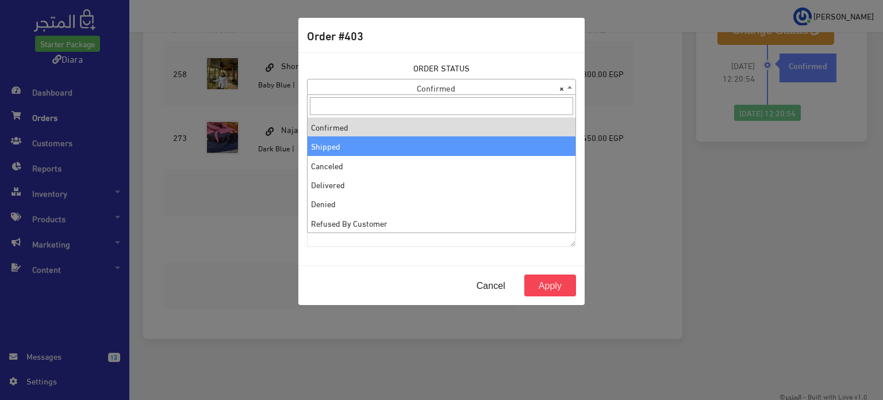
select select "2"
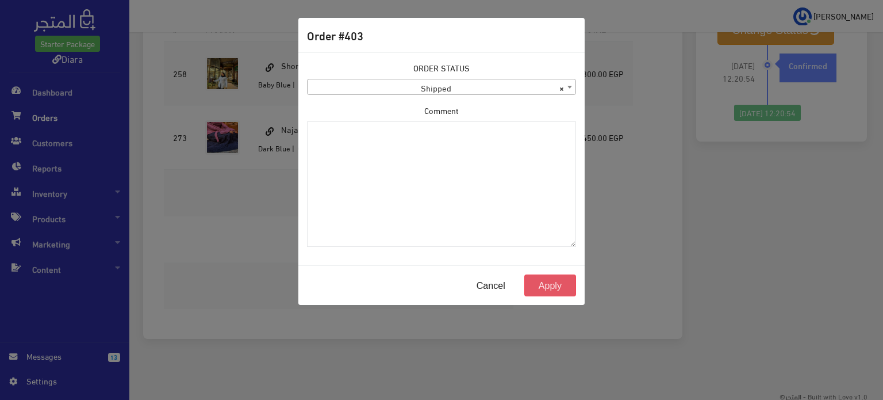
click at [552, 289] on button "Apply" at bounding box center [550, 285] width 52 height 22
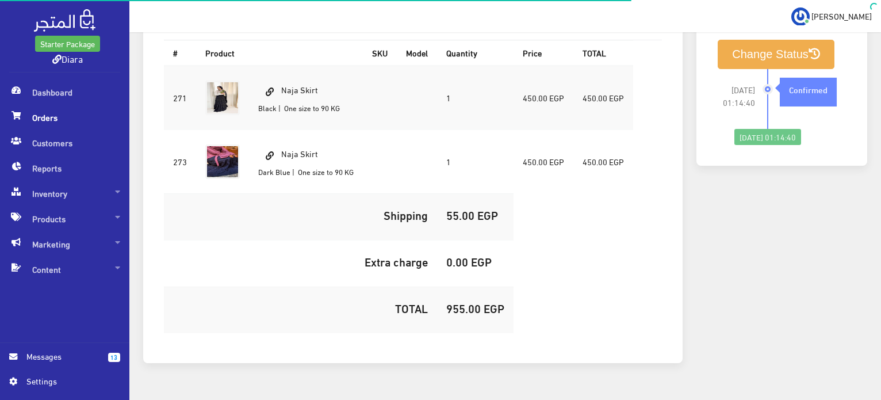
scroll to position [219, 0]
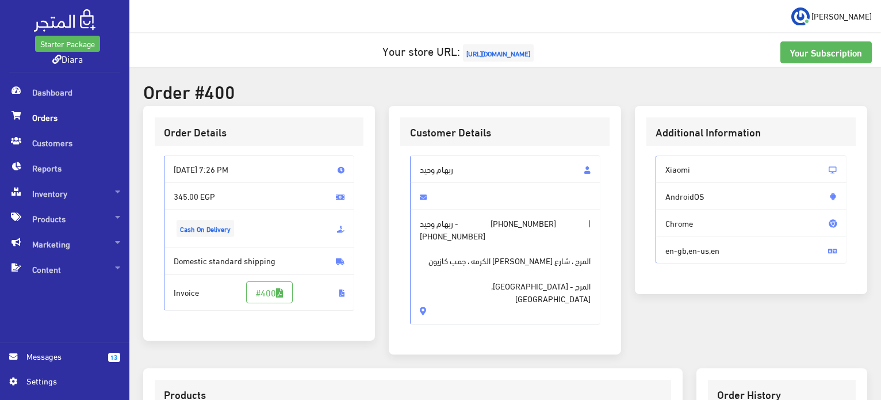
drag, startPoint x: 500, startPoint y: 292, endPoint x: 417, endPoint y: 169, distance: 148.3
click at [417, 169] on div "ريهام وحيد ريهام وحيد - [PHONE_NUMBER] | [PHONE_NUMBER] المرج ، [GEOGRAPHIC_DAT…" at bounding box center [505, 239] width 191 height 169
copy div "ريهام [PERSON_NAME] وحيد - [PHONE_NUMBER] | [PHONE_NUMBER] المرج ، [GEOGRAPHIC_…"
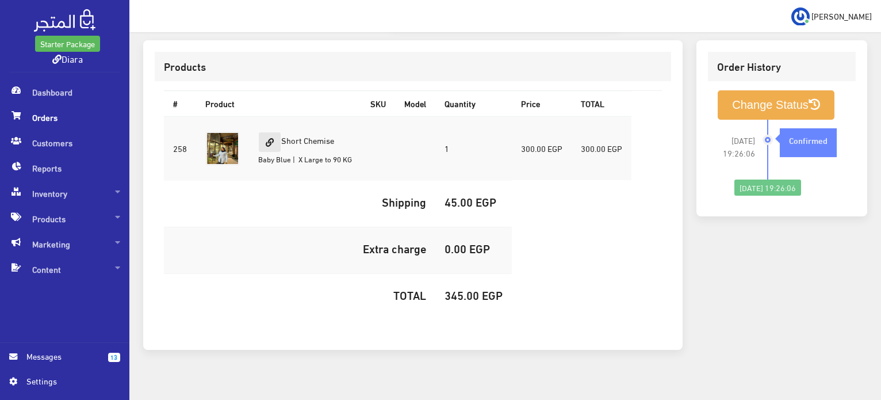
drag, startPoint x: 336, startPoint y: 125, endPoint x: 278, endPoint y: 130, distance: 57.7
click at [278, 130] on td "Short Chemise Baby Blue | X Large to 90 KG" at bounding box center [305, 148] width 112 height 64
copy td "Short Chemise"
click at [463, 288] on h5 "345.00 EGP" at bounding box center [474, 294] width 58 height 13
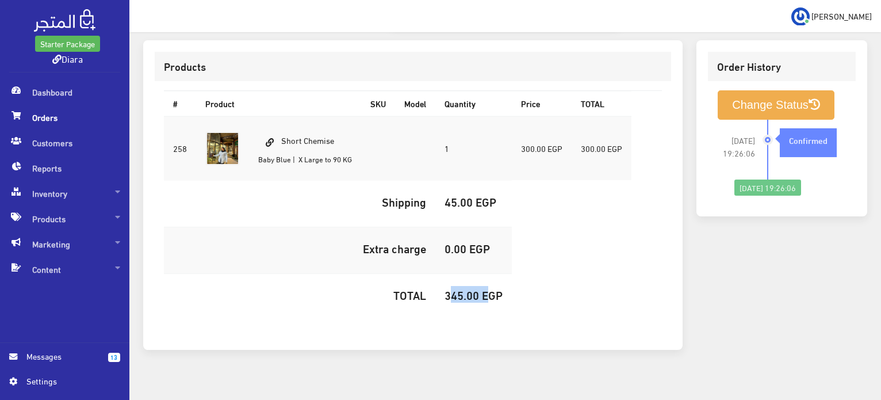
copy h5 "345.00"
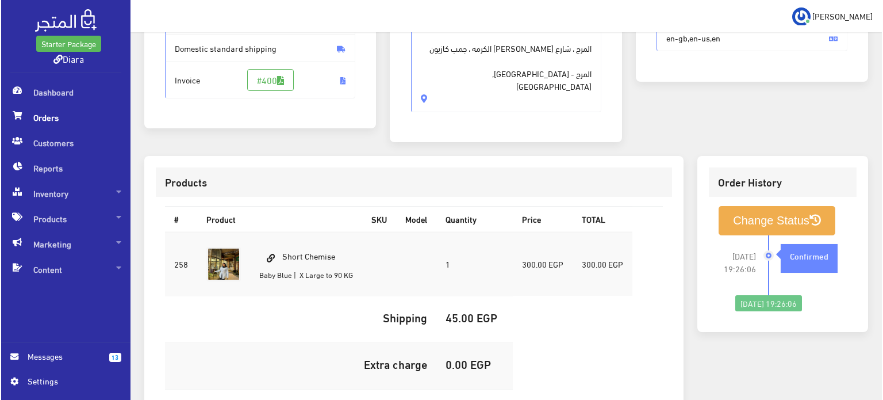
scroll to position [288, 0]
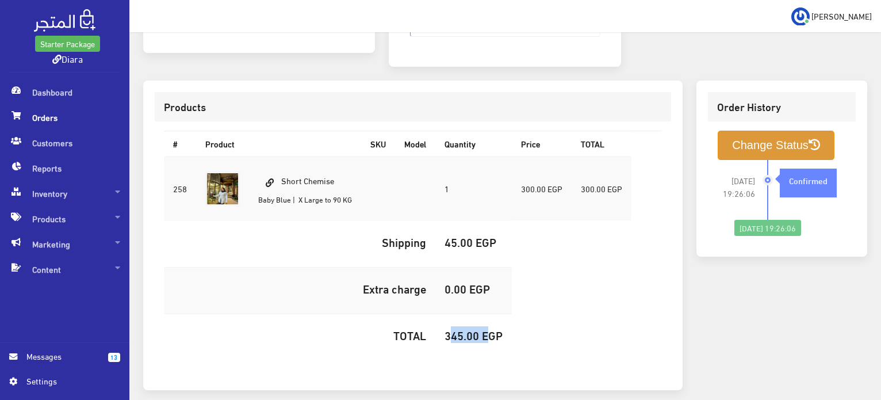
click at [772, 131] on button "Change Status" at bounding box center [776, 145] width 117 height 29
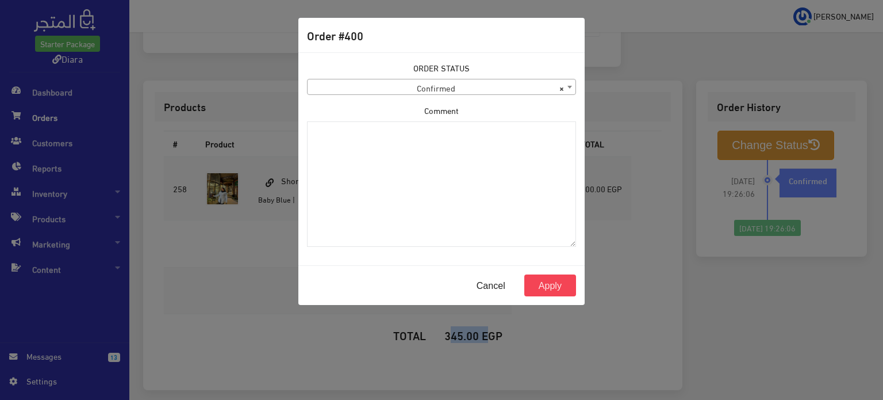
click at [436, 87] on span "× Confirmed" at bounding box center [442, 87] width 268 height 16
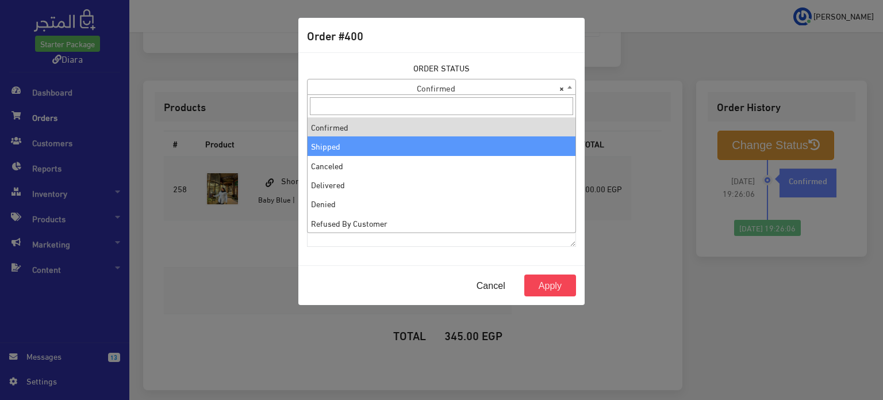
select select "2"
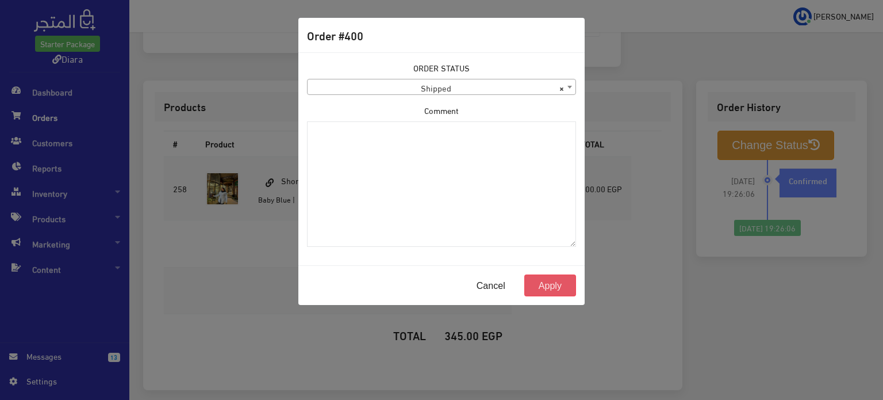
click at [557, 288] on button "Apply" at bounding box center [550, 285] width 52 height 22
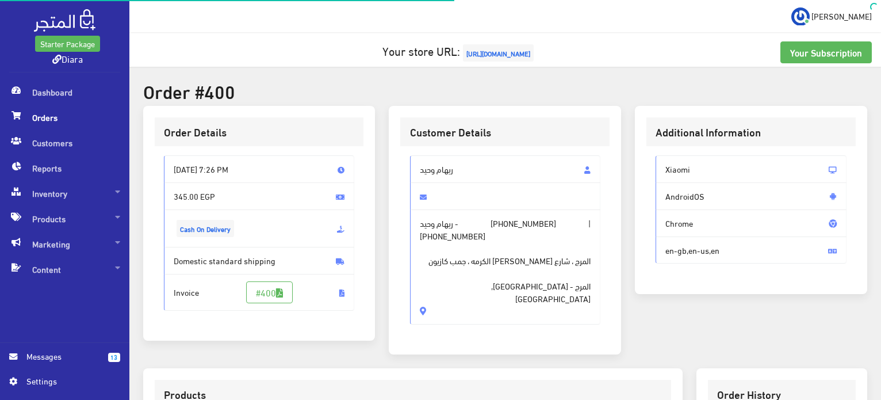
scroll to position [328, 0]
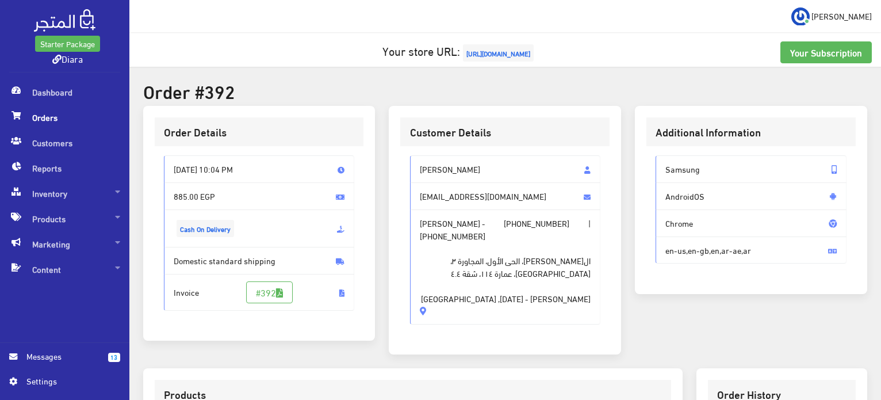
scroll to position [345, 0]
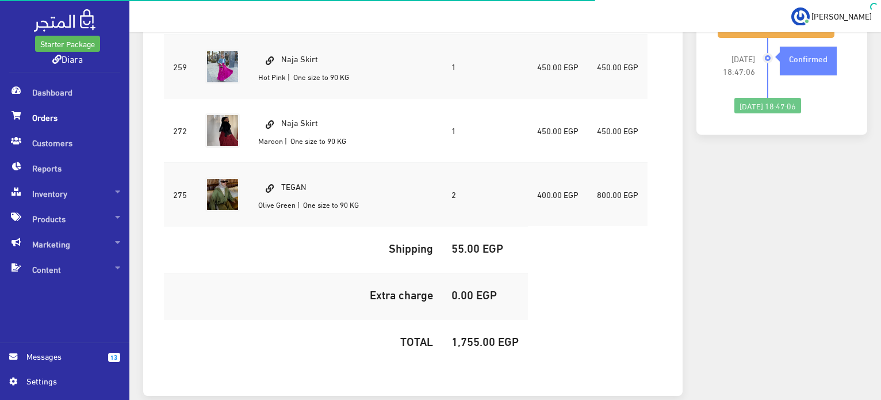
scroll to position [223, 0]
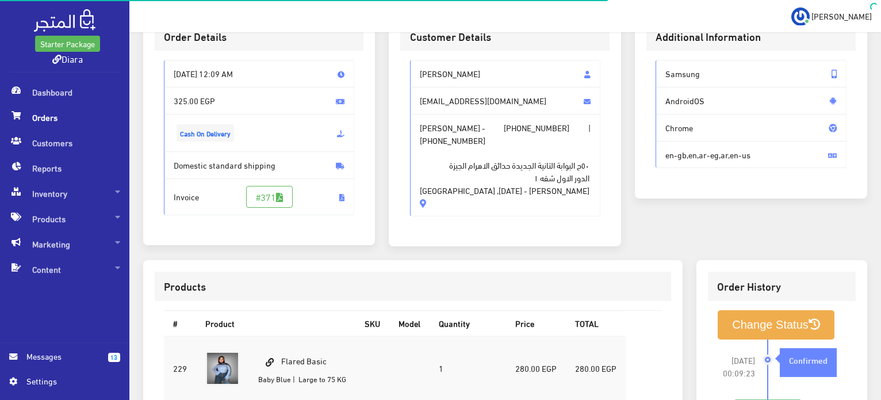
scroll to position [38, 0]
